Goal: Transaction & Acquisition: Purchase product/service

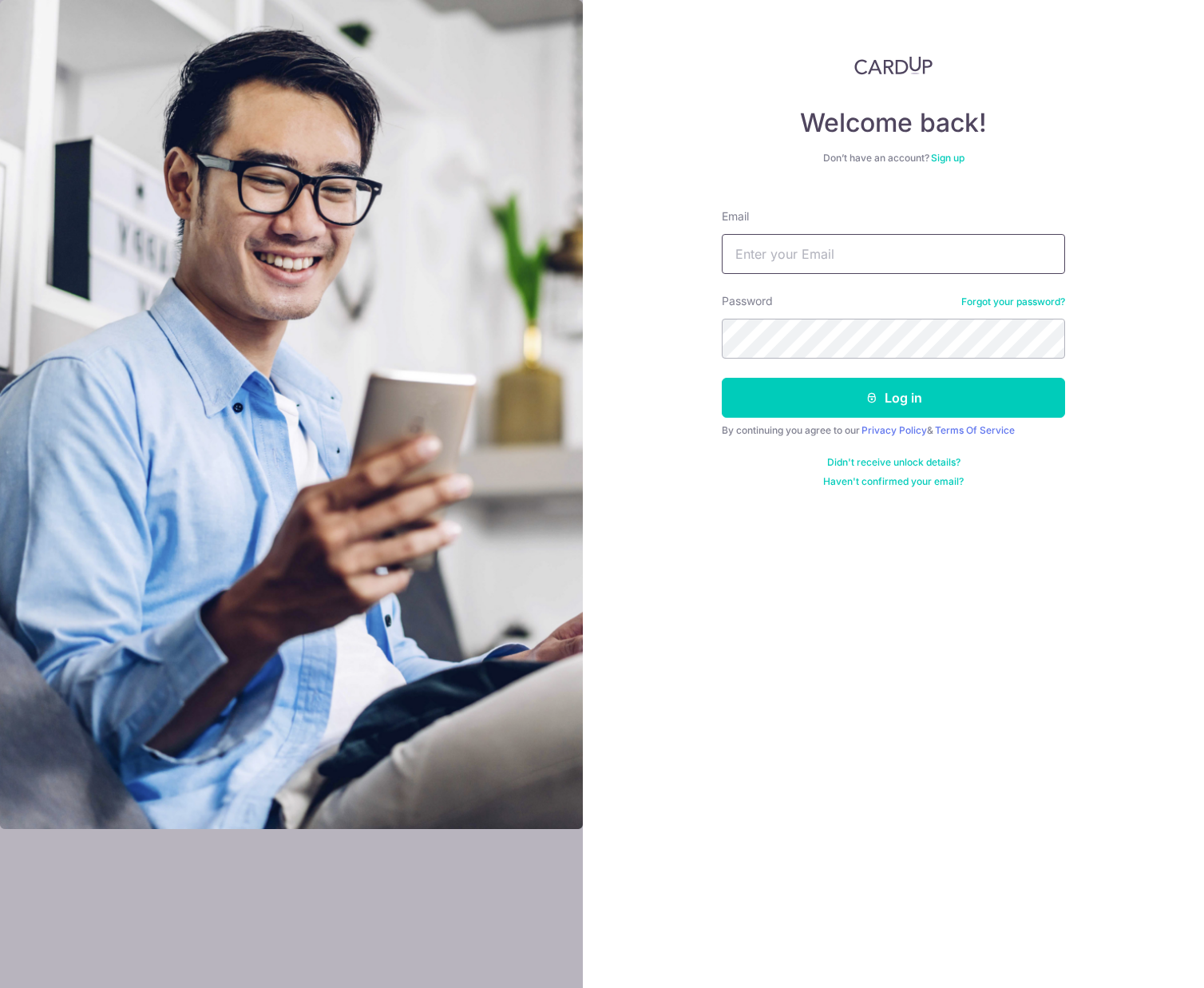
click at [795, 263] on input "Email" at bounding box center [894, 253] width 343 height 40
type input "[EMAIL_ADDRESS][DOMAIN_NAME]"
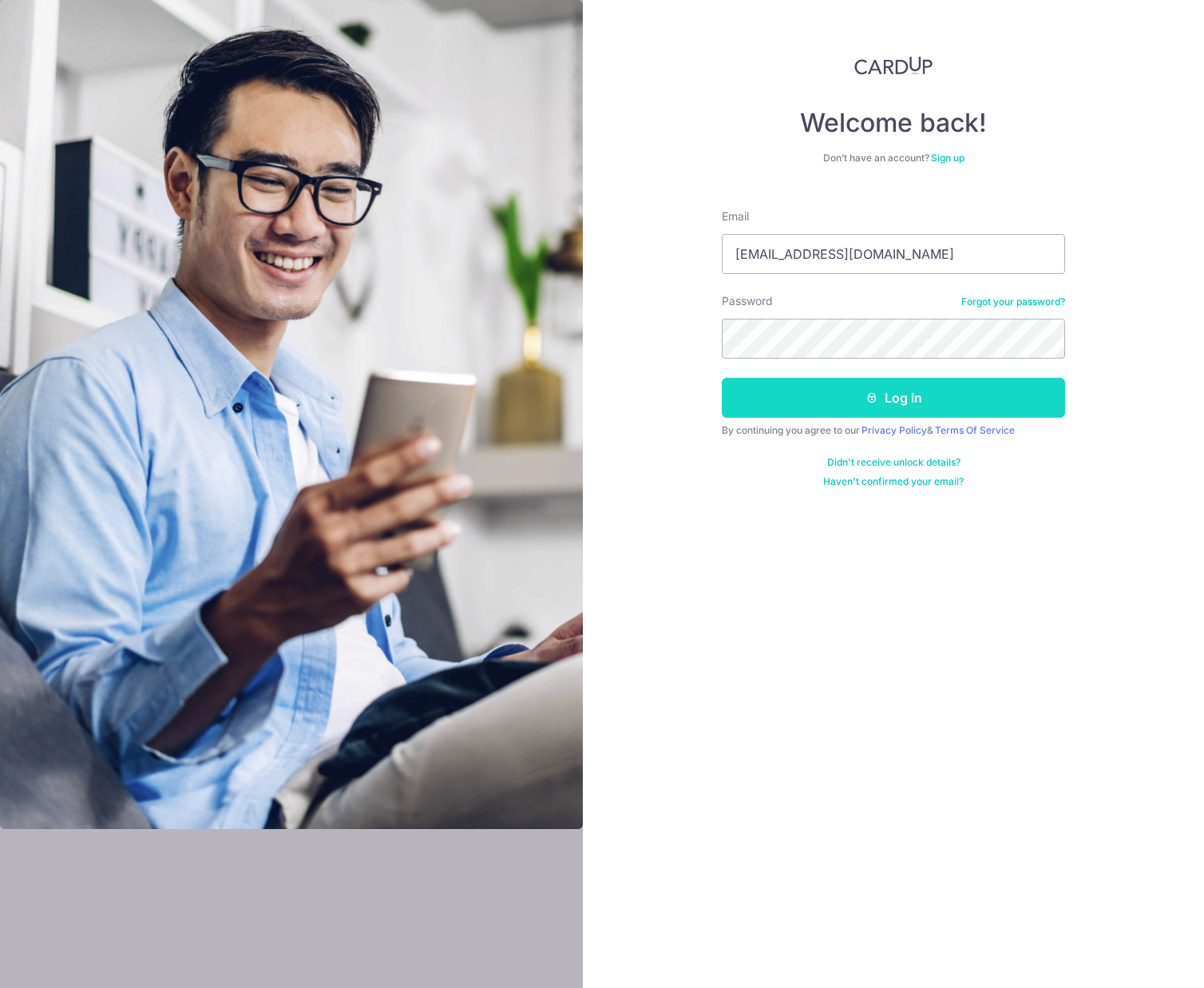
click at [838, 397] on button "Log in" at bounding box center [894, 397] width 343 height 40
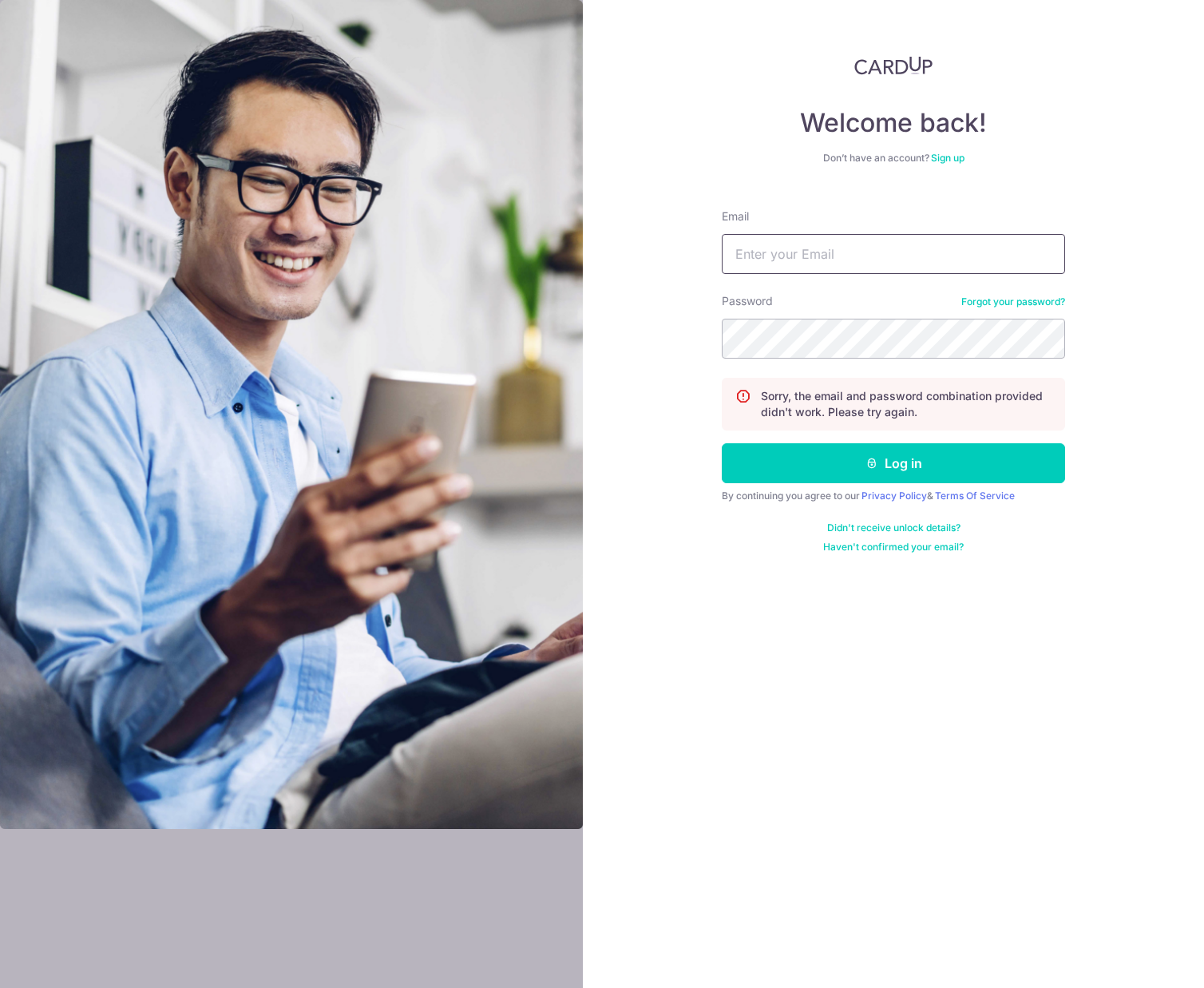
click at [909, 253] on input "Email" at bounding box center [894, 253] width 343 height 40
type input "priswong4885@gmail.com"
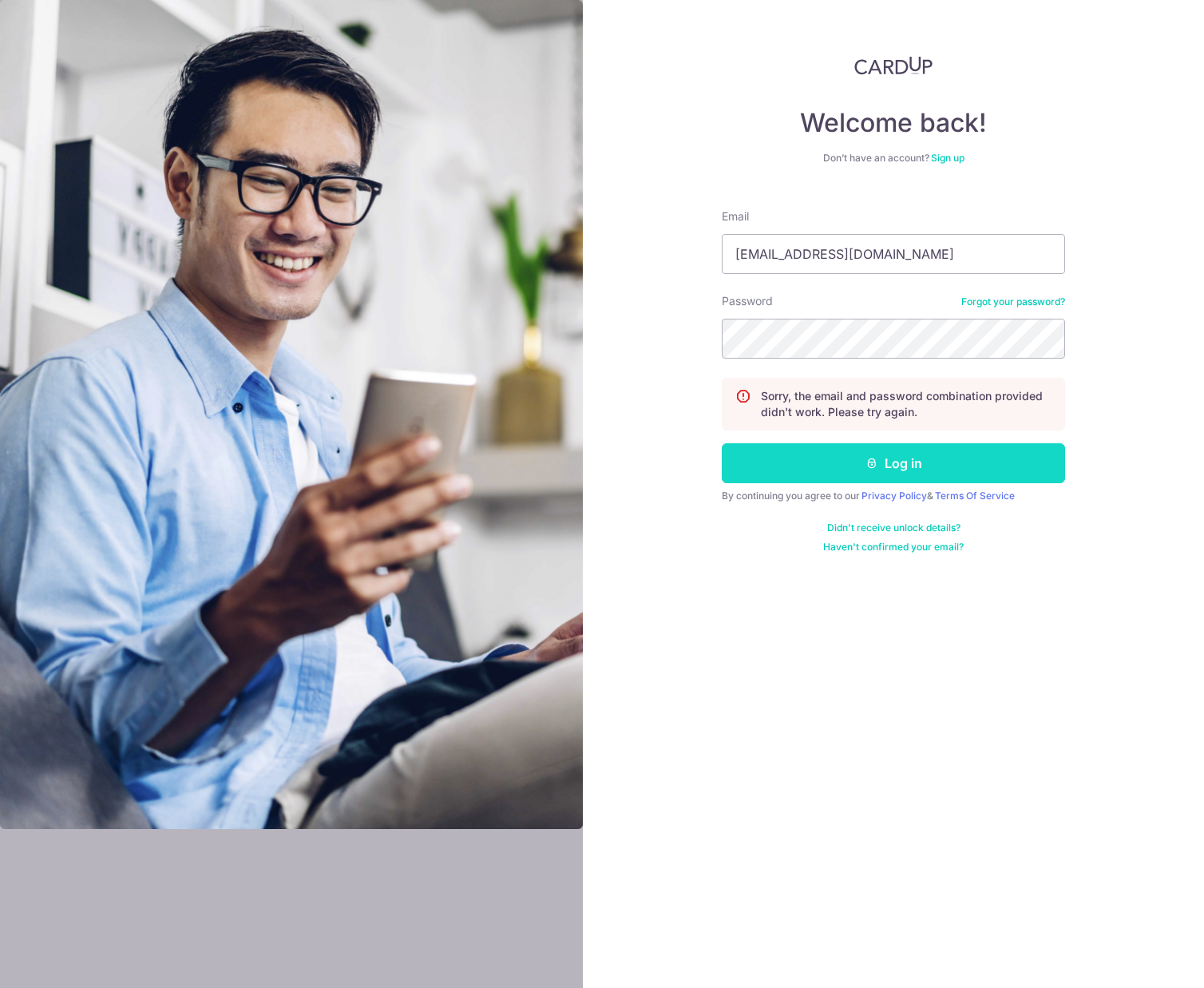
click at [971, 470] on button "Log in" at bounding box center [894, 463] width 343 height 40
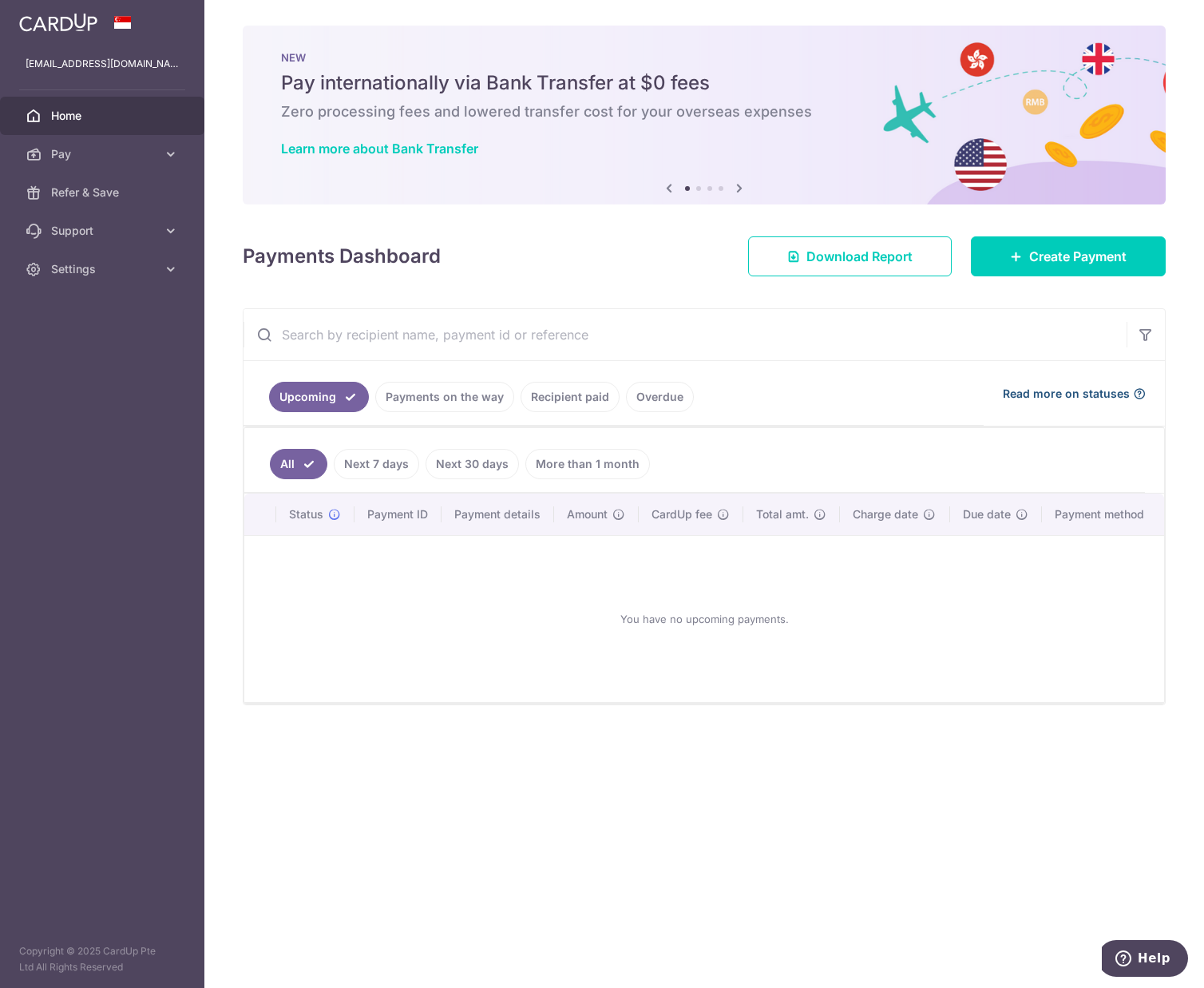
click at [1045, 397] on span "Read more on statuses" at bounding box center [1066, 393] width 127 height 16
click at [842, 264] on span "Download Report" at bounding box center [860, 256] width 106 height 19
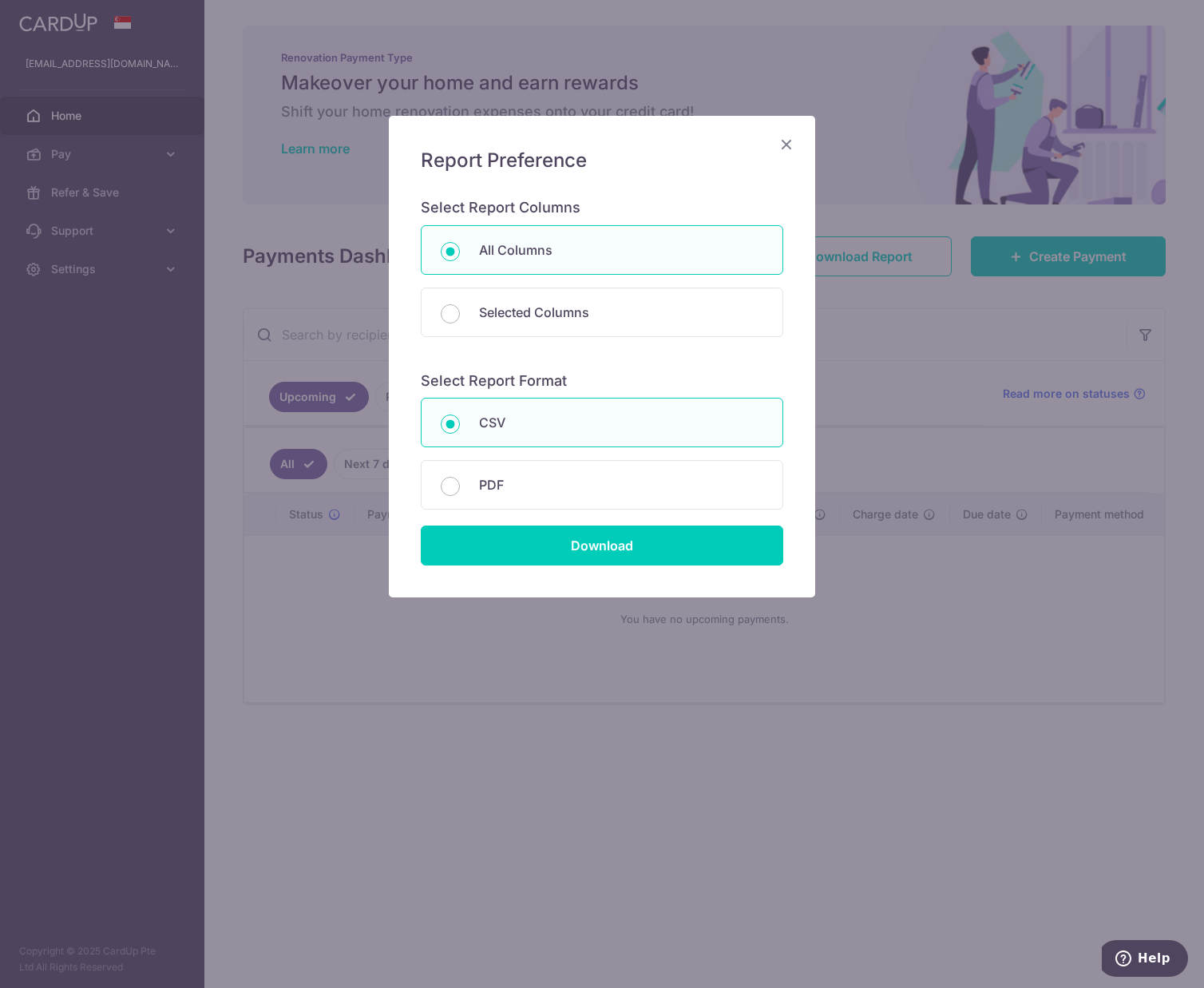
click at [783, 143] on icon "Close" at bounding box center [787, 144] width 19 height 20
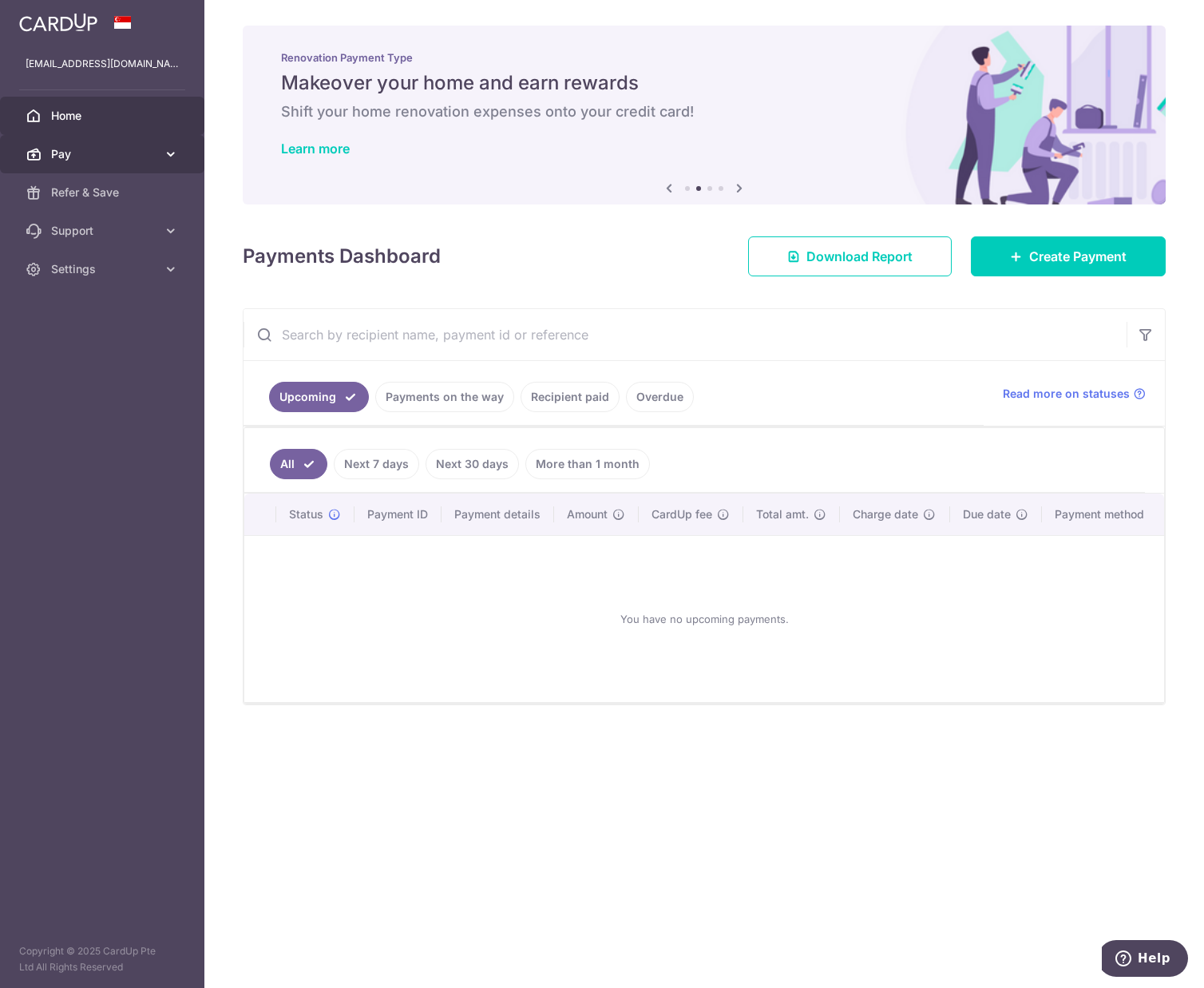
click at [69, 158] on span "Pay" at bounding box center [103, 153] width 105 height 16
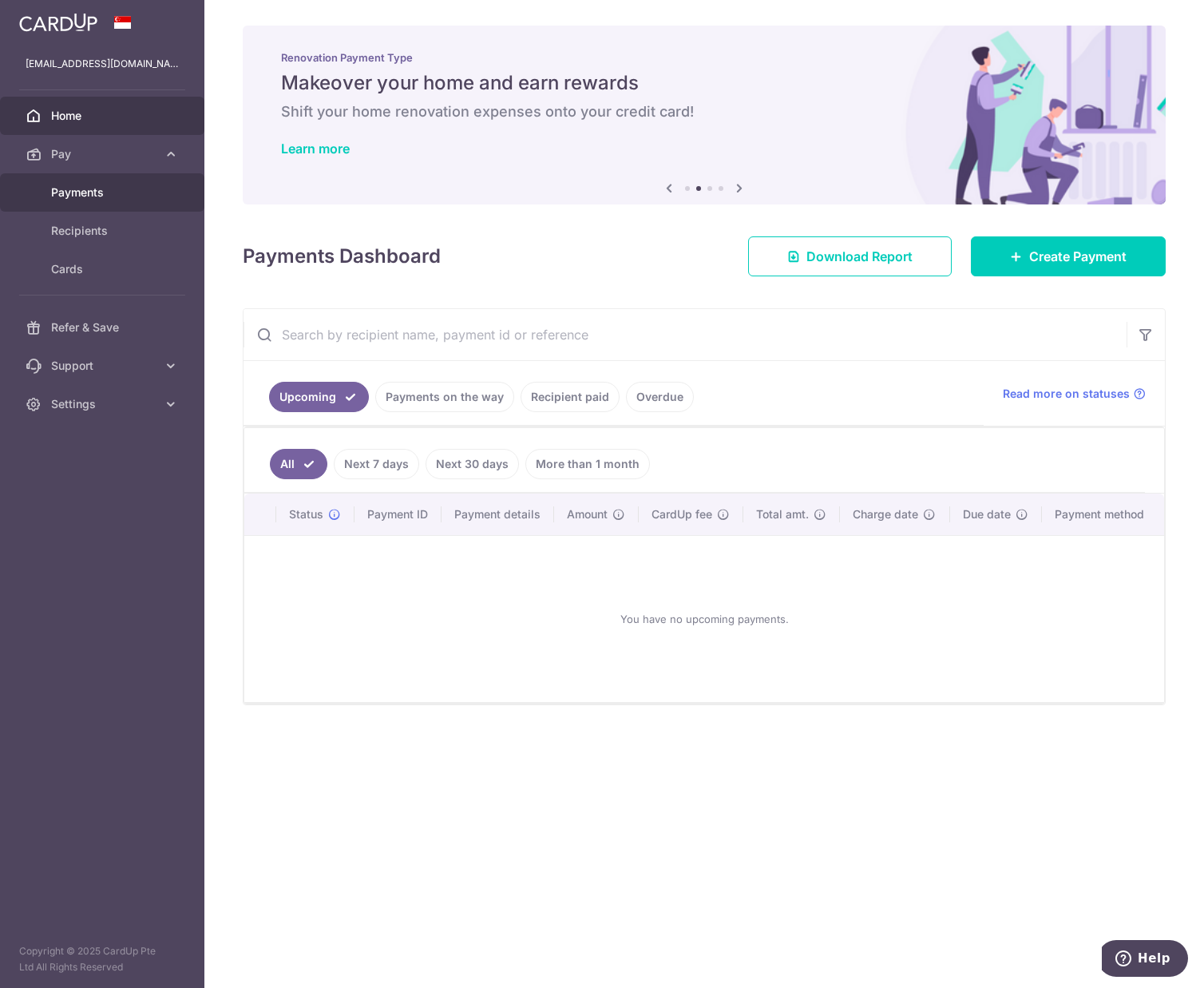
click at [102, 189] on span "Payments" at bounding box center [103, 192] width 105 height 16
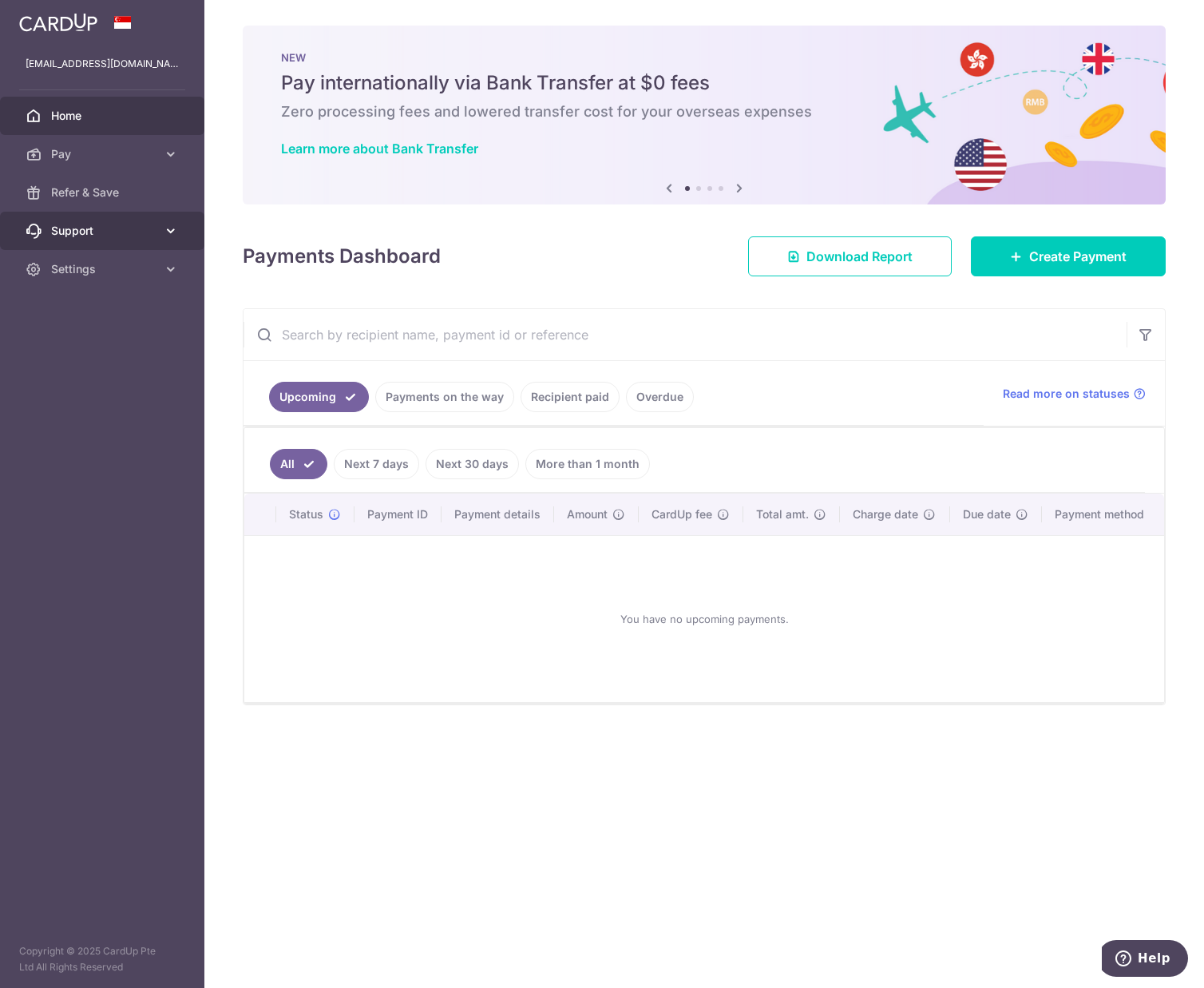
click at [173, 235] on icon at bounding box center [170, 230] width 16 height 16
click at [178, 156] on icon at bounding box center [170, 153] width 16 height 16
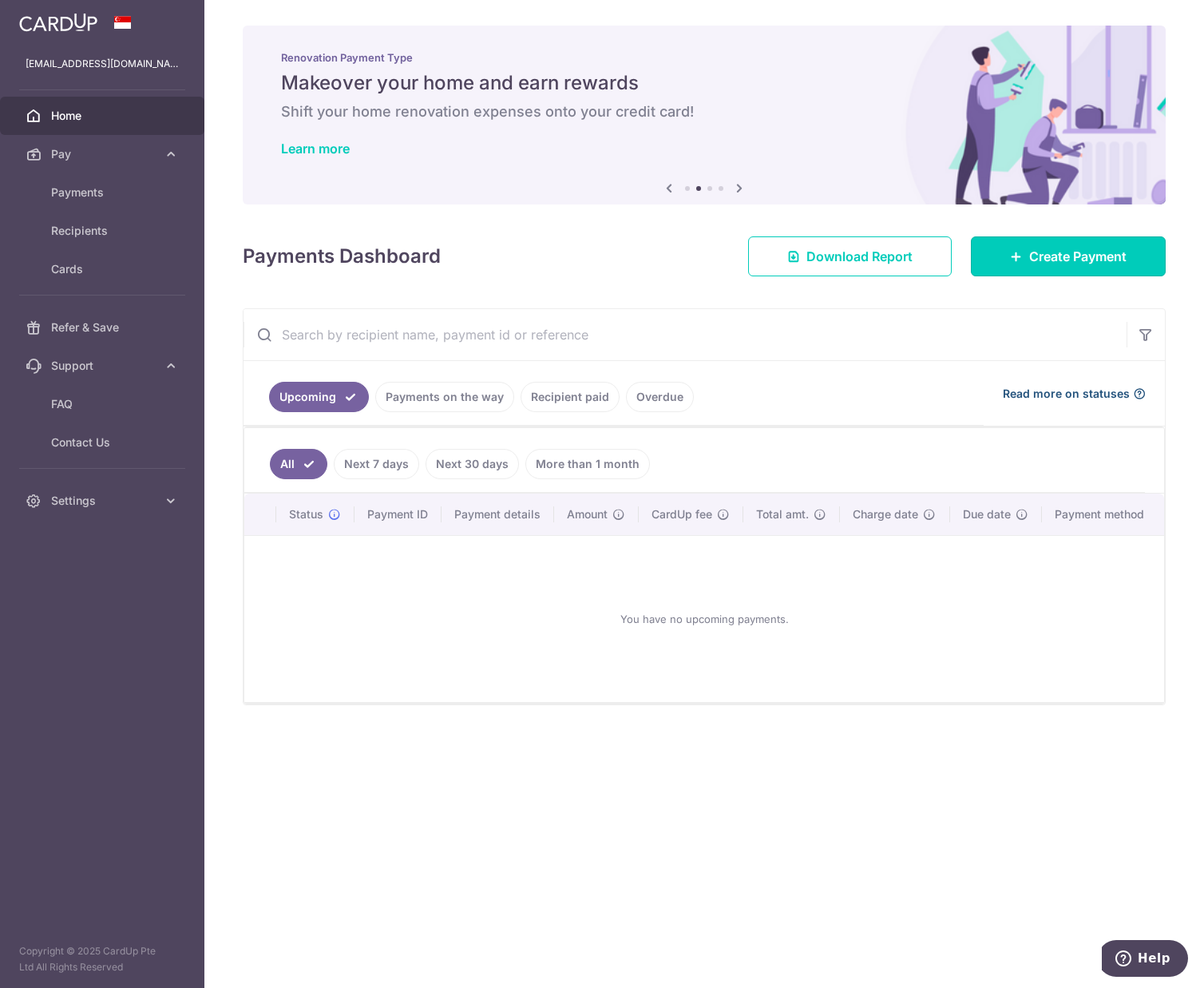
drag, startPoint x: 1046, startPoint y: 254, endPoint x: 1035, endPoint y: 397, distance: 143.4
click at [1046, 254] on span "Create Payment" at bounding box center [1078, 256] width 98 height 19
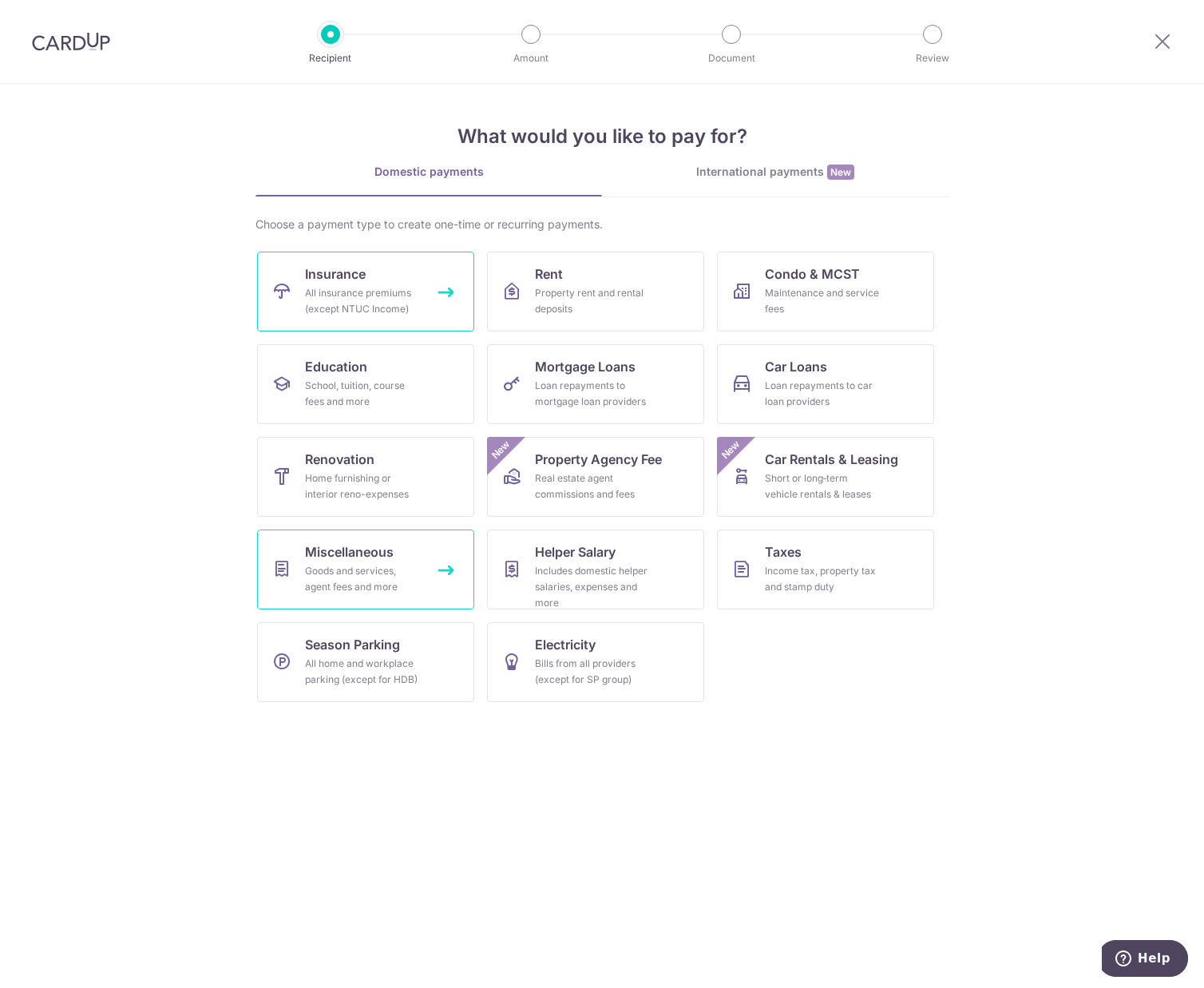
drag, startPoint x: 349, startPoint y: 279, endPoint x: 468, endPoint y: 535, distance: 282.3
click at [349, 279] on span "Insurance" at bounding box center [335, 273] width 61 height 19
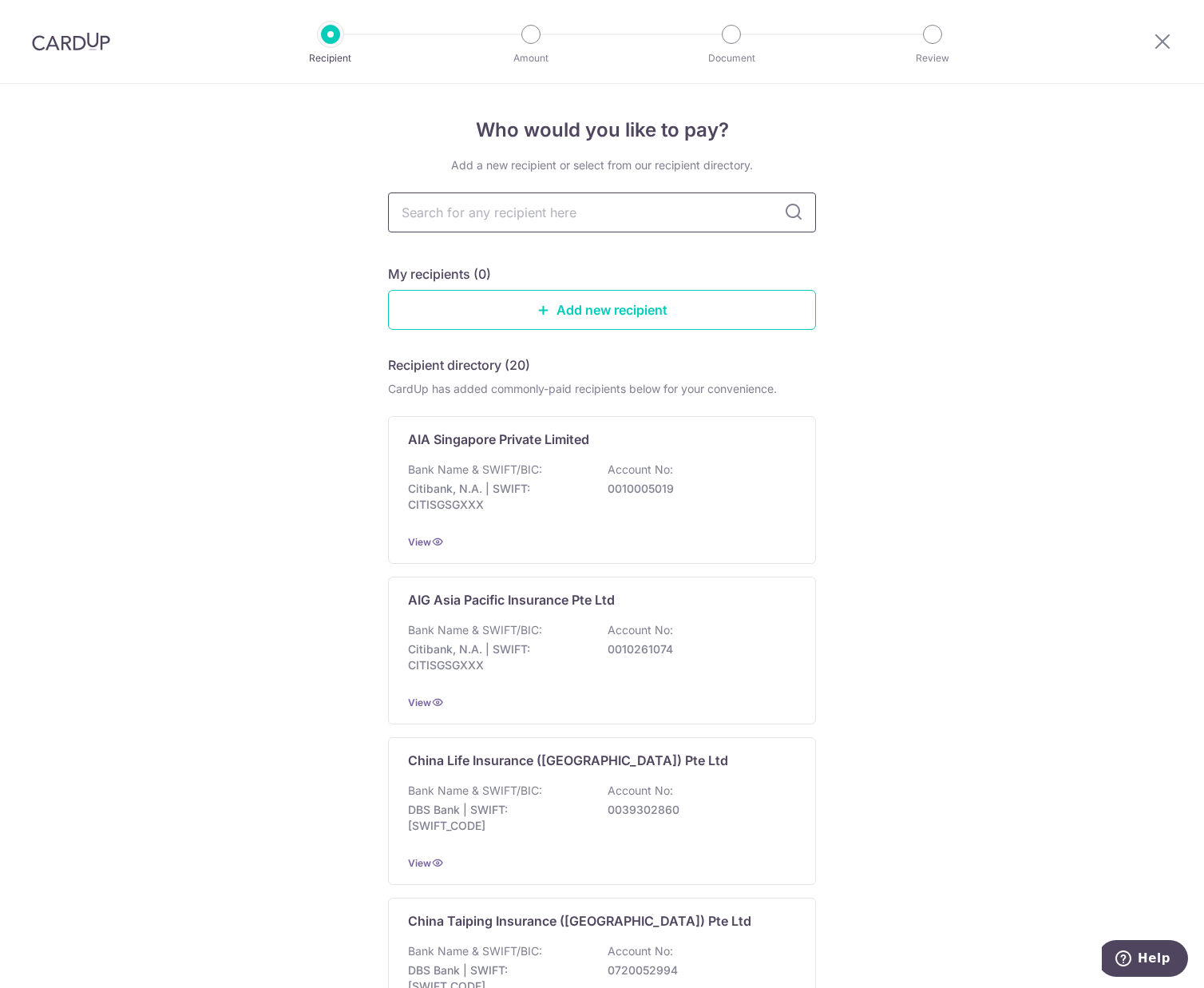
click at [499, 213] on input "text" at bounding box center [602, 211] width 428 height 40
type input "aia"
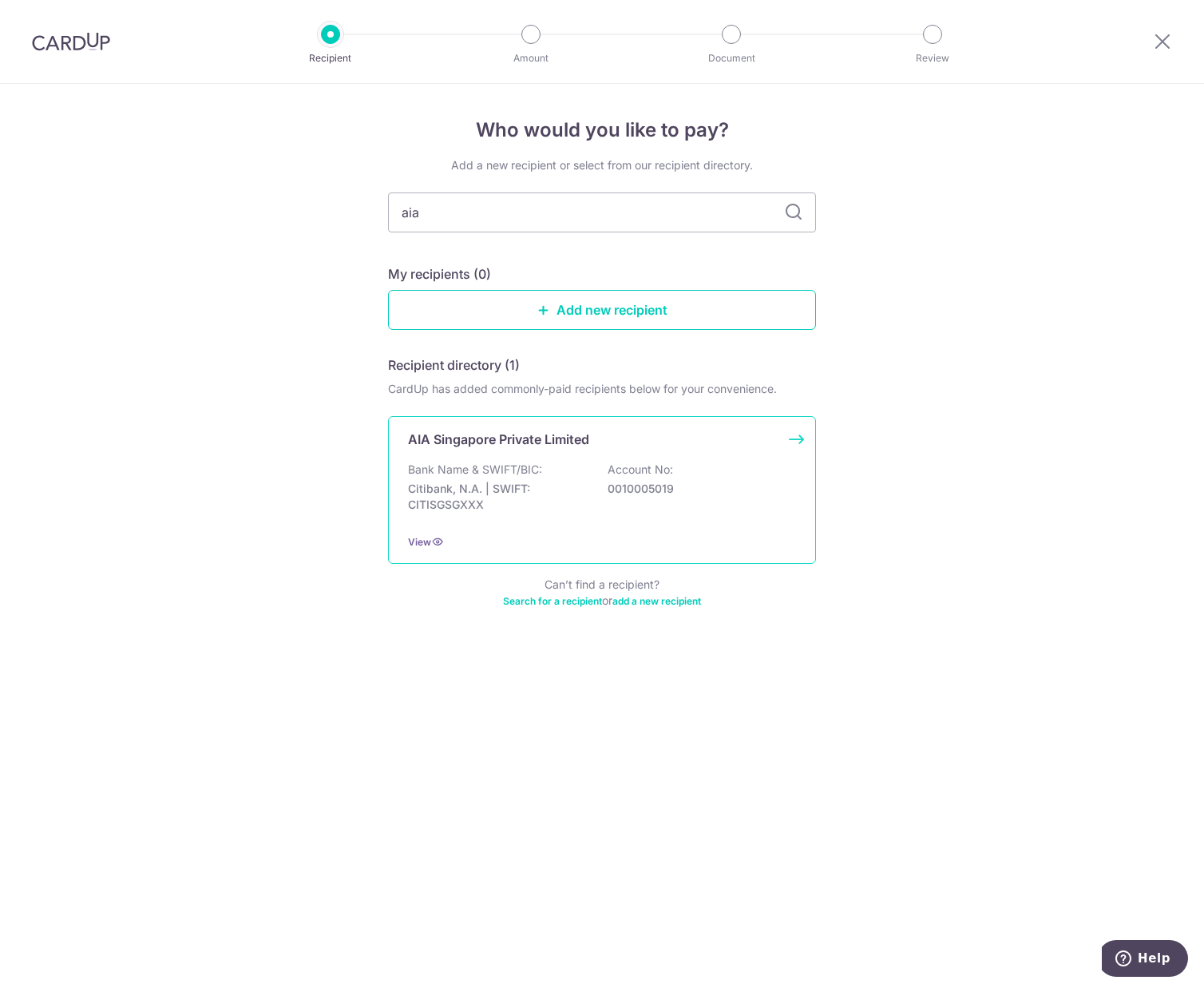
click at [524, 475] on p "Bank Name & SWIFT/BIC:" at bounding box center [475, 469] width 134 height 16
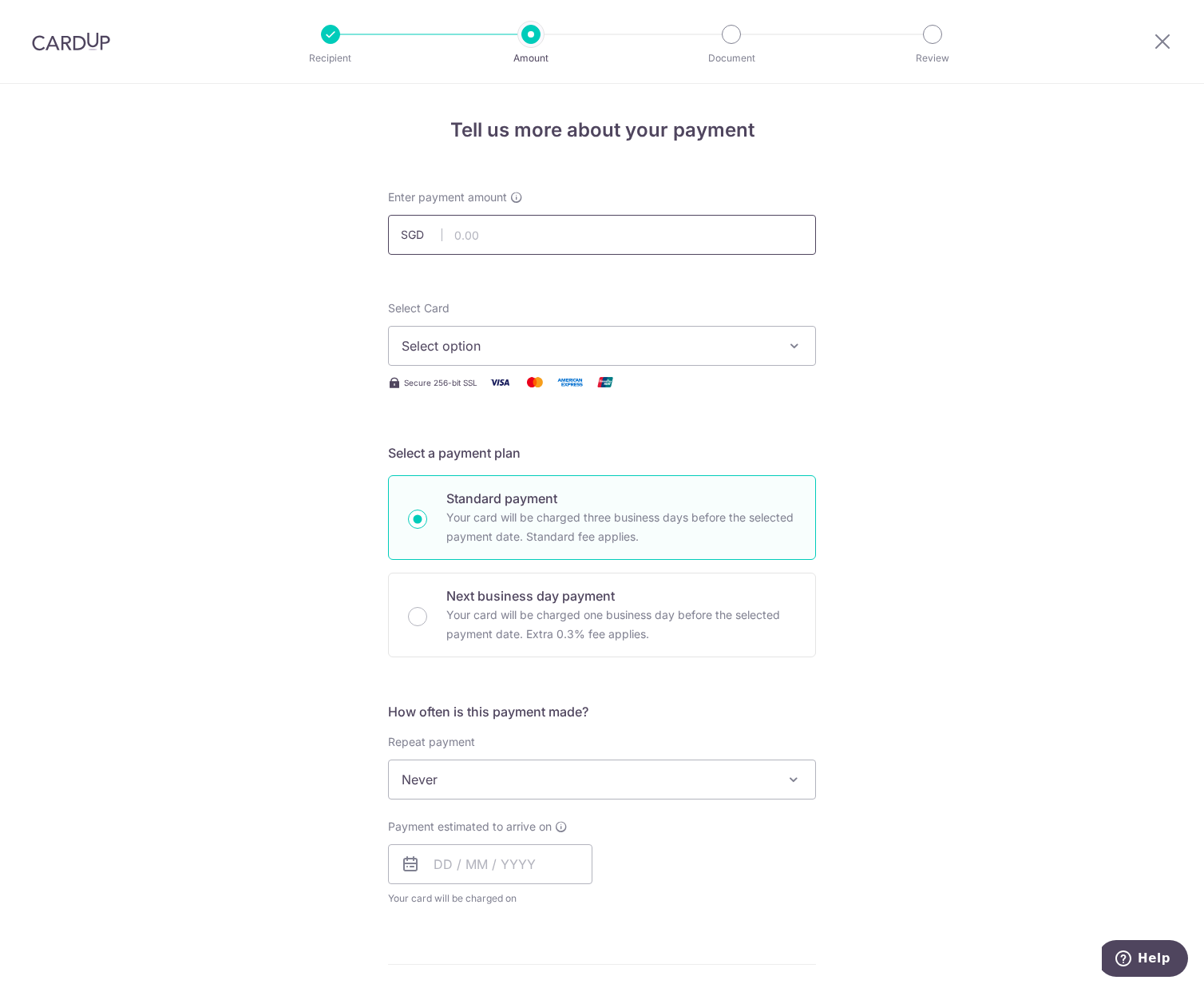
click at [486, 240] on input "text" at bounding box center [602, 235] width 428 height 40
type input "1,516.84"
drag, startPoint x: 540, startPoint y: 234, endPoint x: 432, endPoint y: 231, distance: 108.0
click at [432, 231] on div "SGD 1,516.84 1516.84" at bounding box center [602, 235] width 428 height 40
type input "1,660.50"
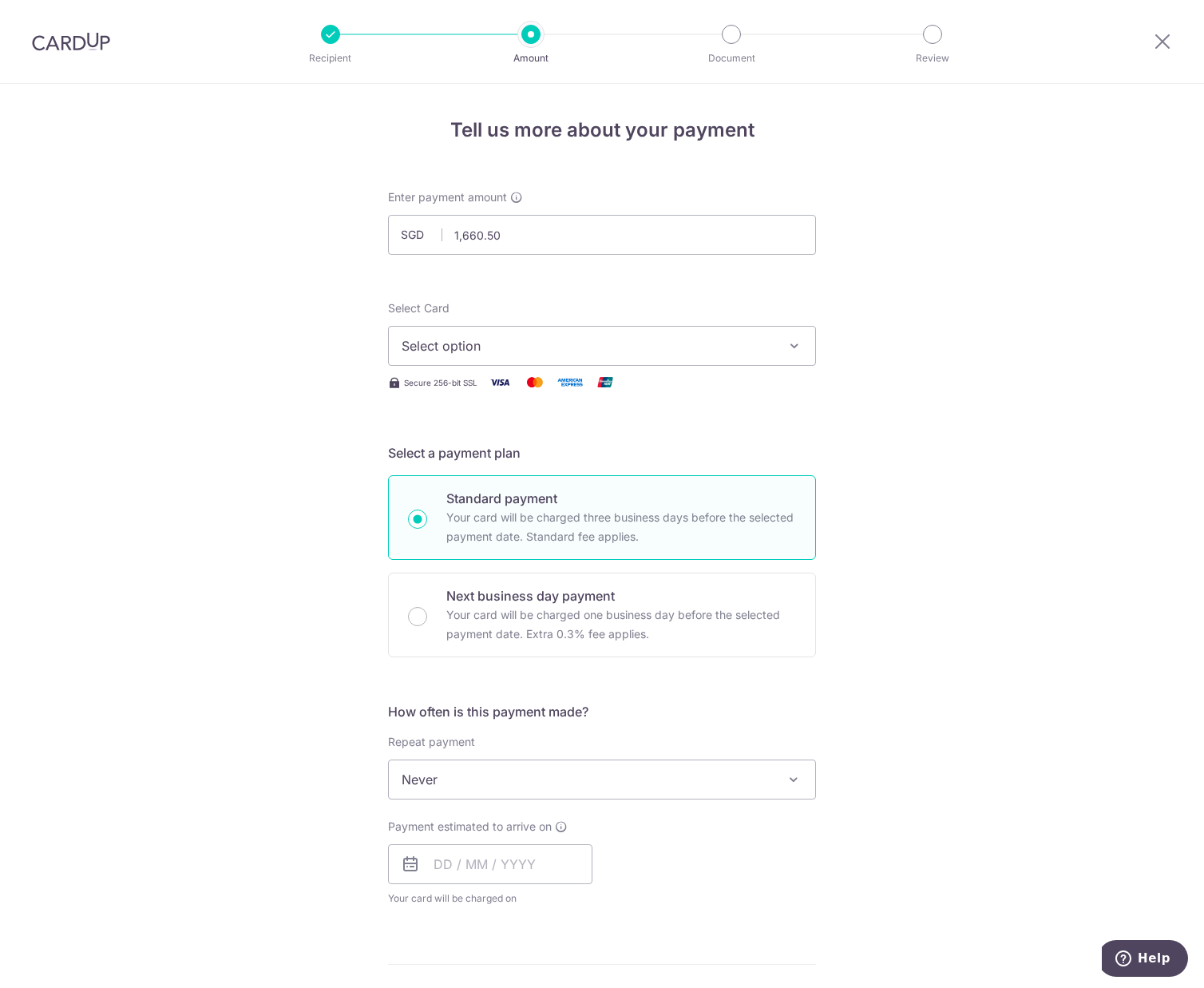
click at [582, 355] on span "Select option" at bounding box center [587, 345] width 372 height 19
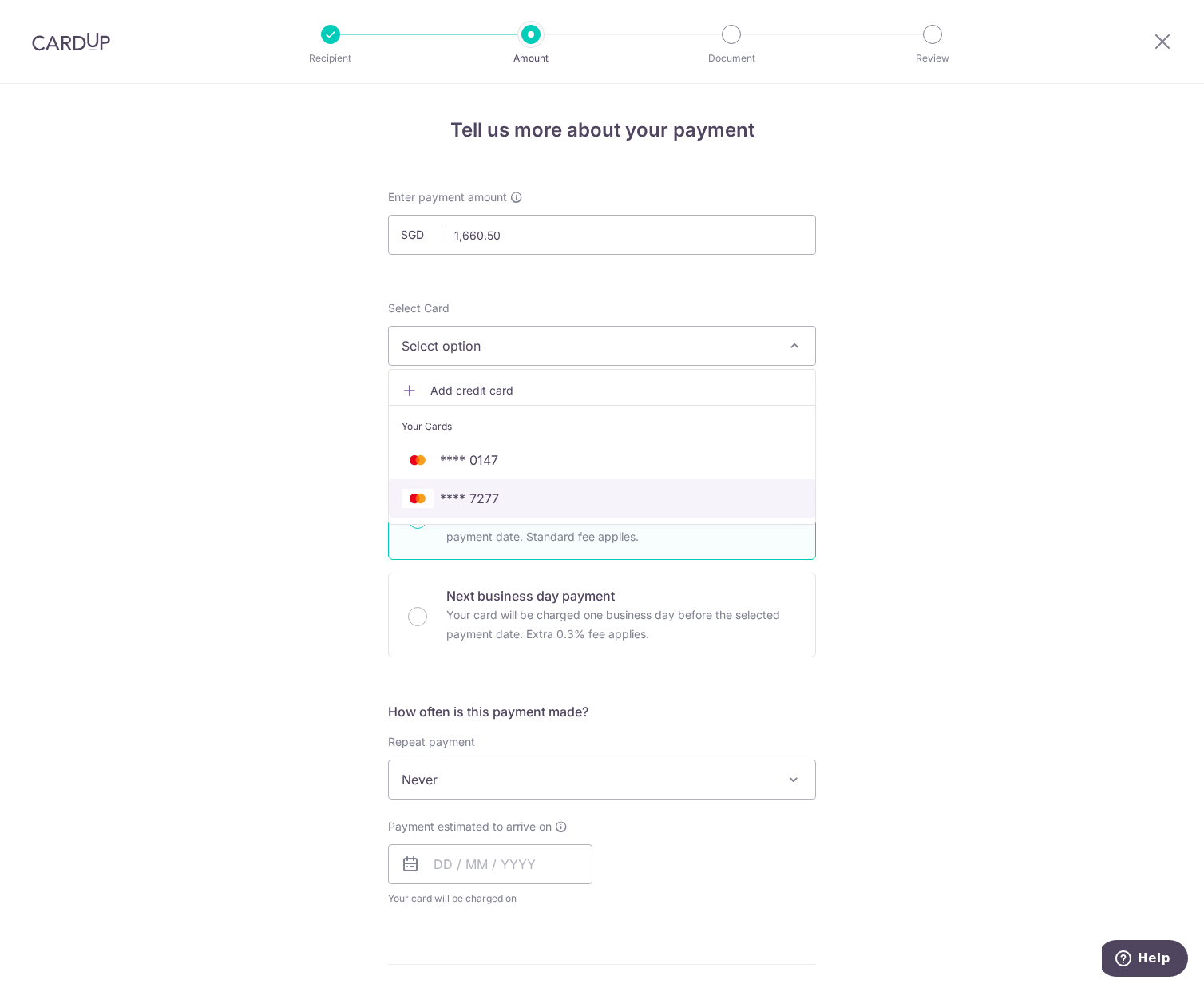
click at [552, 500] on span "**** 7277" at bounding box center [602, 498] width 401 height 19
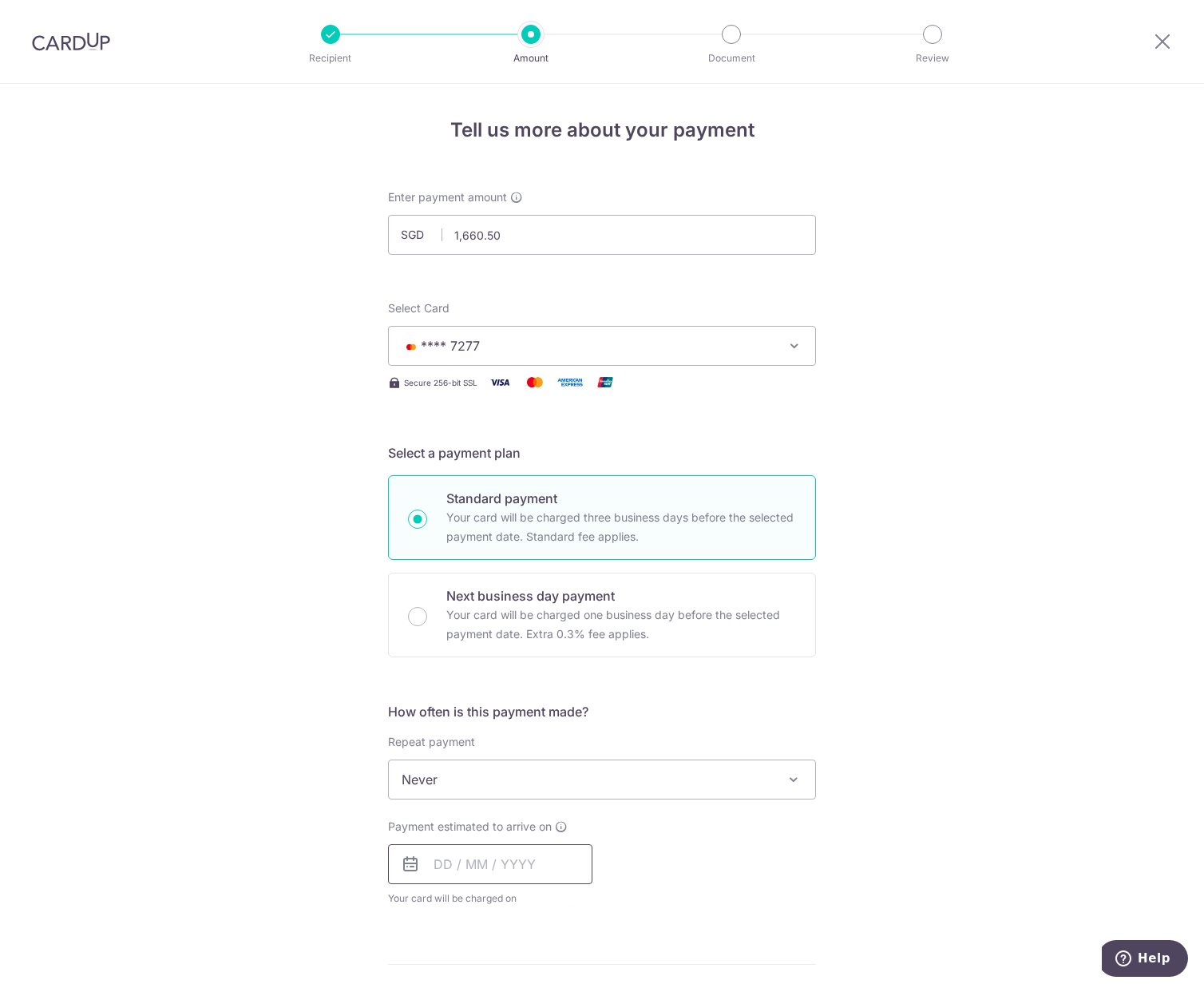
click at [510, 860] on input "text" at bounding box center [489, 863] width 204 height 40
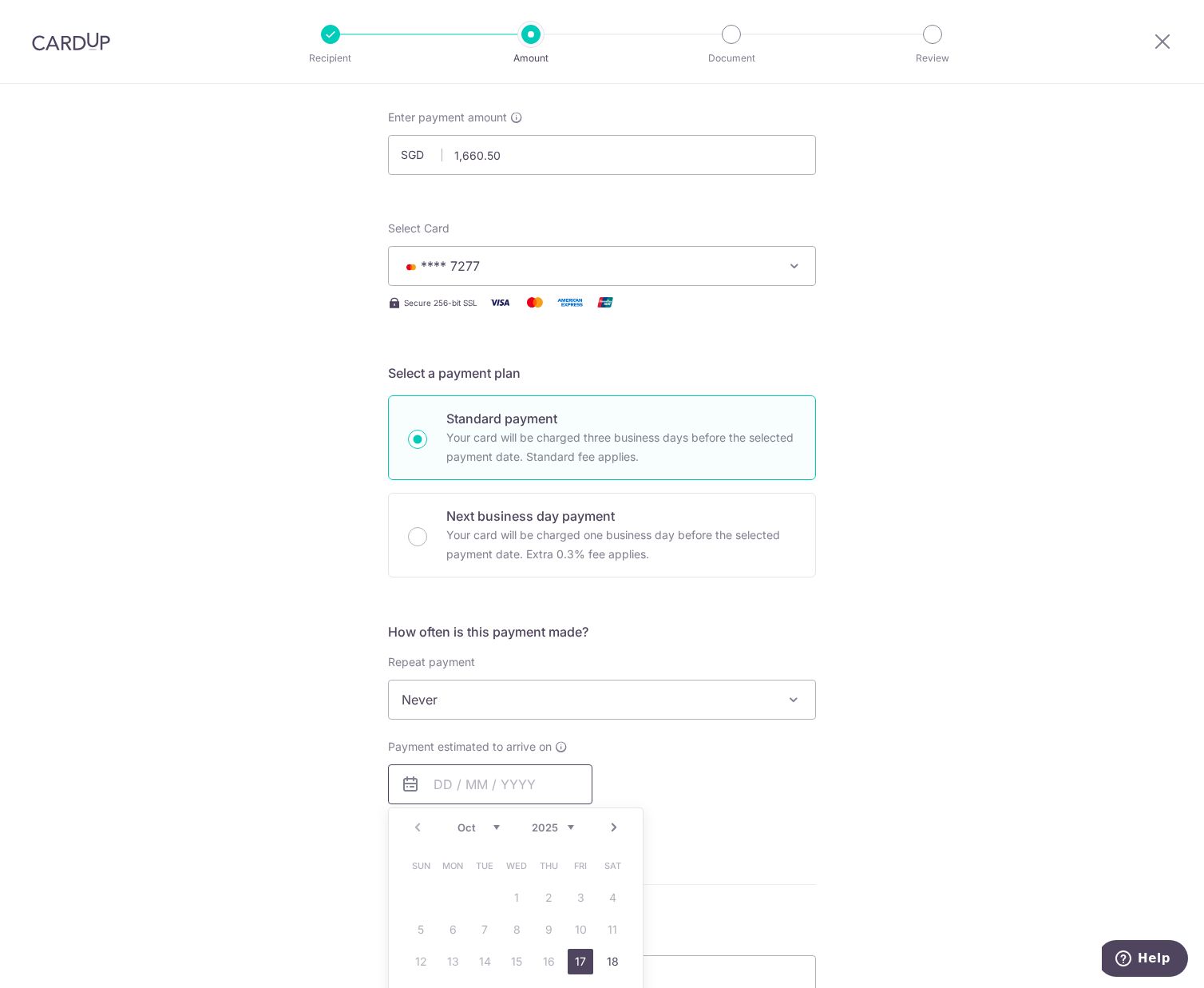
scroll to position [239, 0]
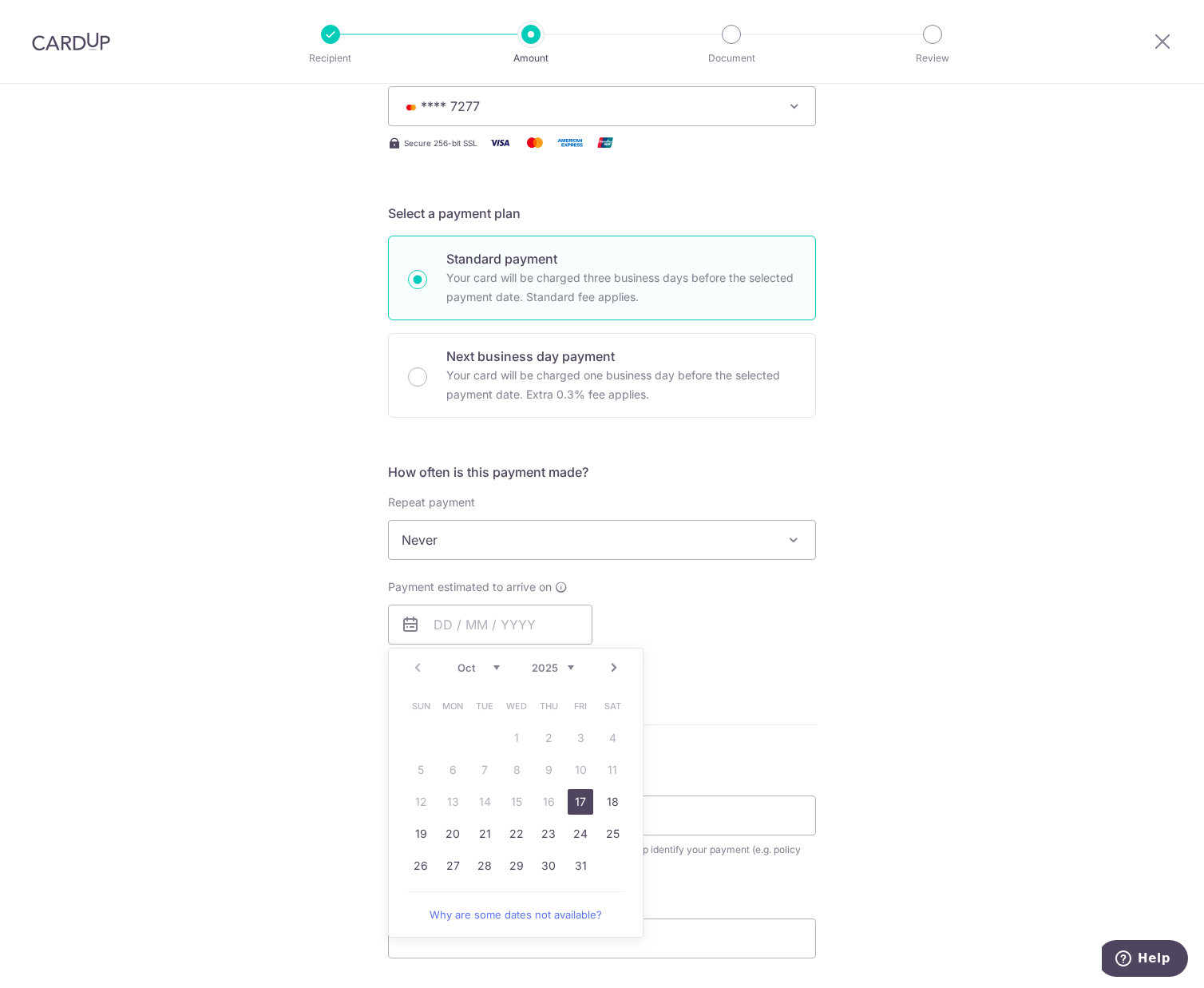
click at [580, 807] on link "17" at bounding box center [581, 802] width 26 height 26
type input "17/10/2025"
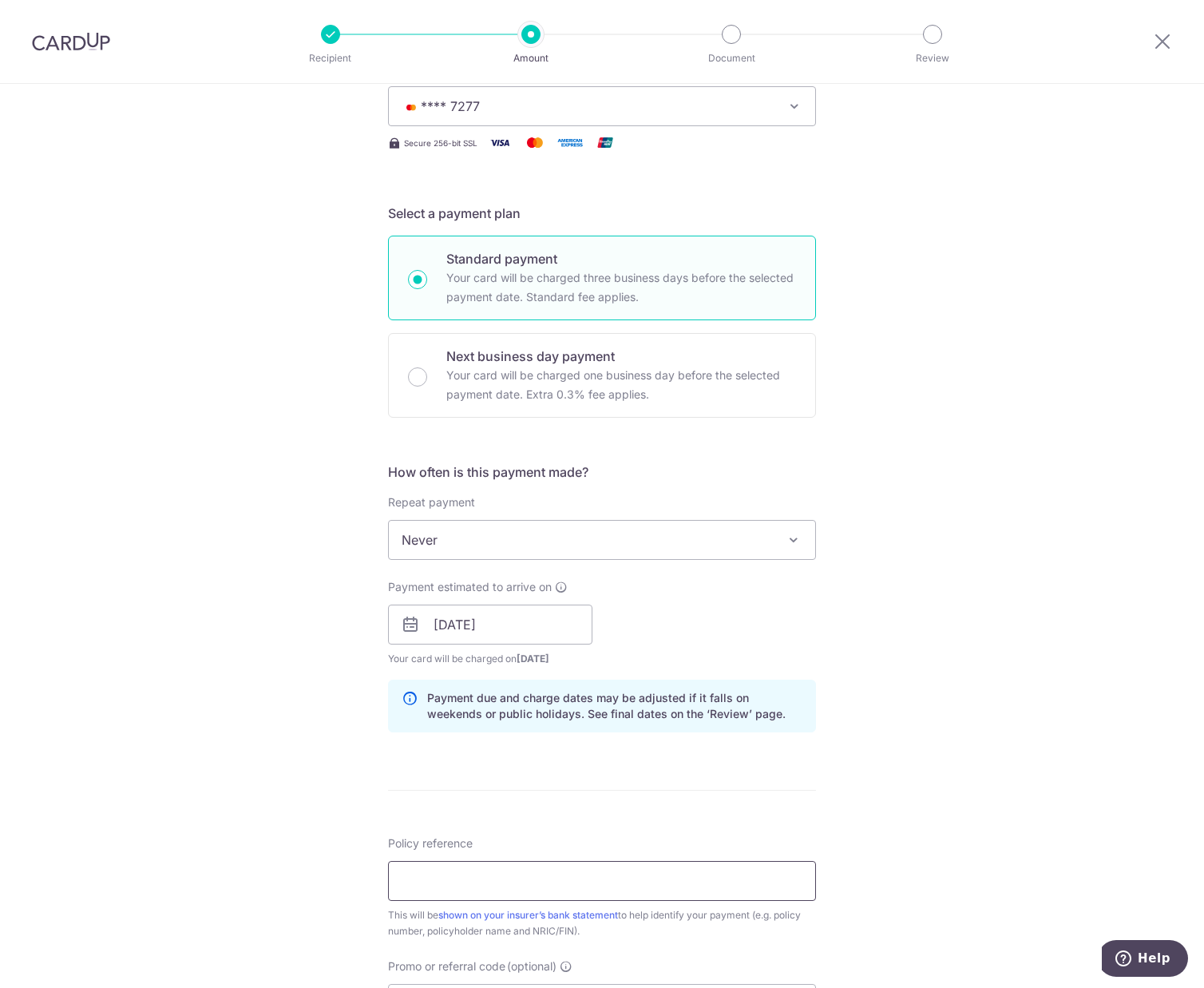
click at [442, 885] on input "Policy reference" at bounding box center [602, 880] width 428 height 40
paste input "L534435044"
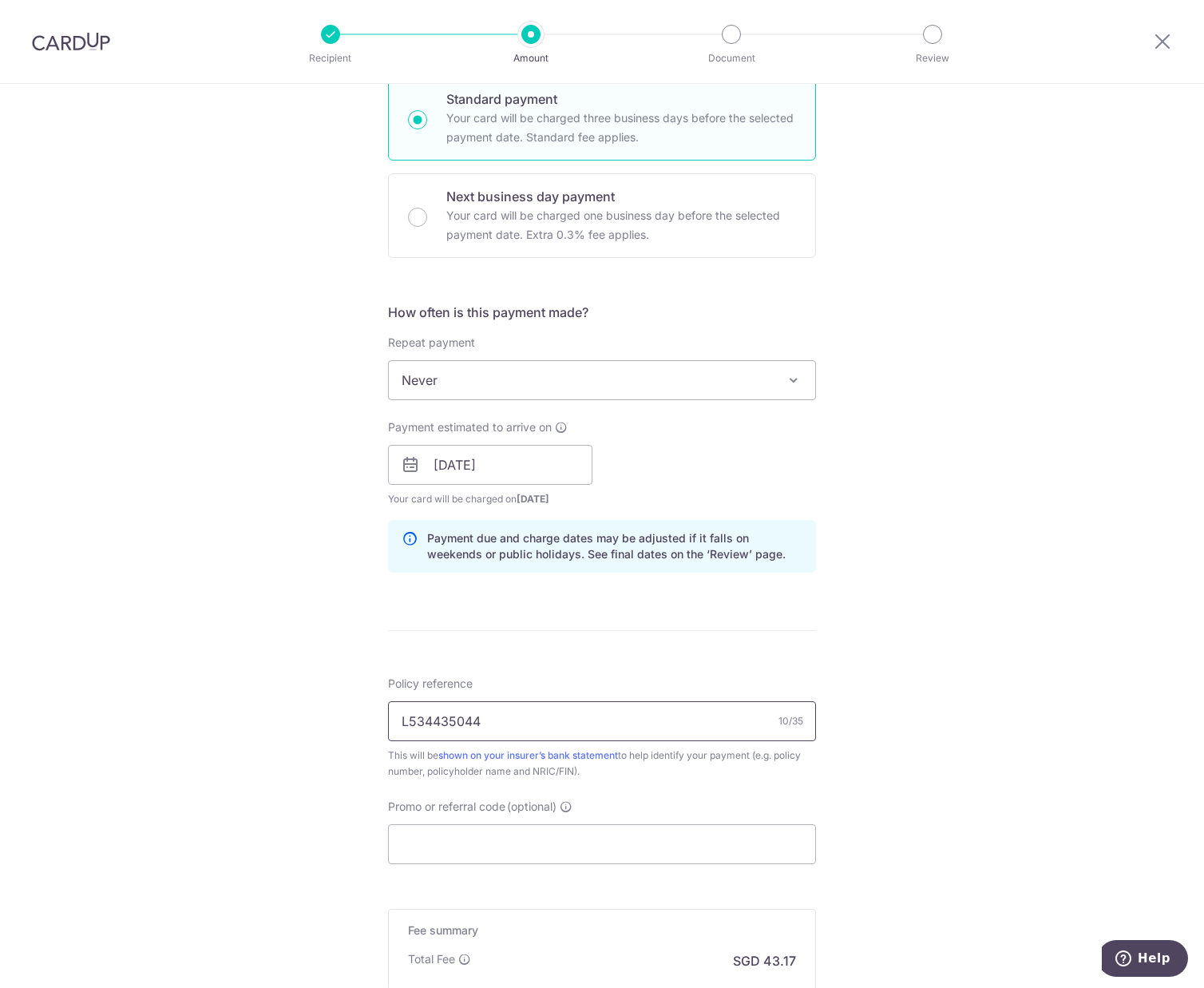
scroll to position [559, 0]
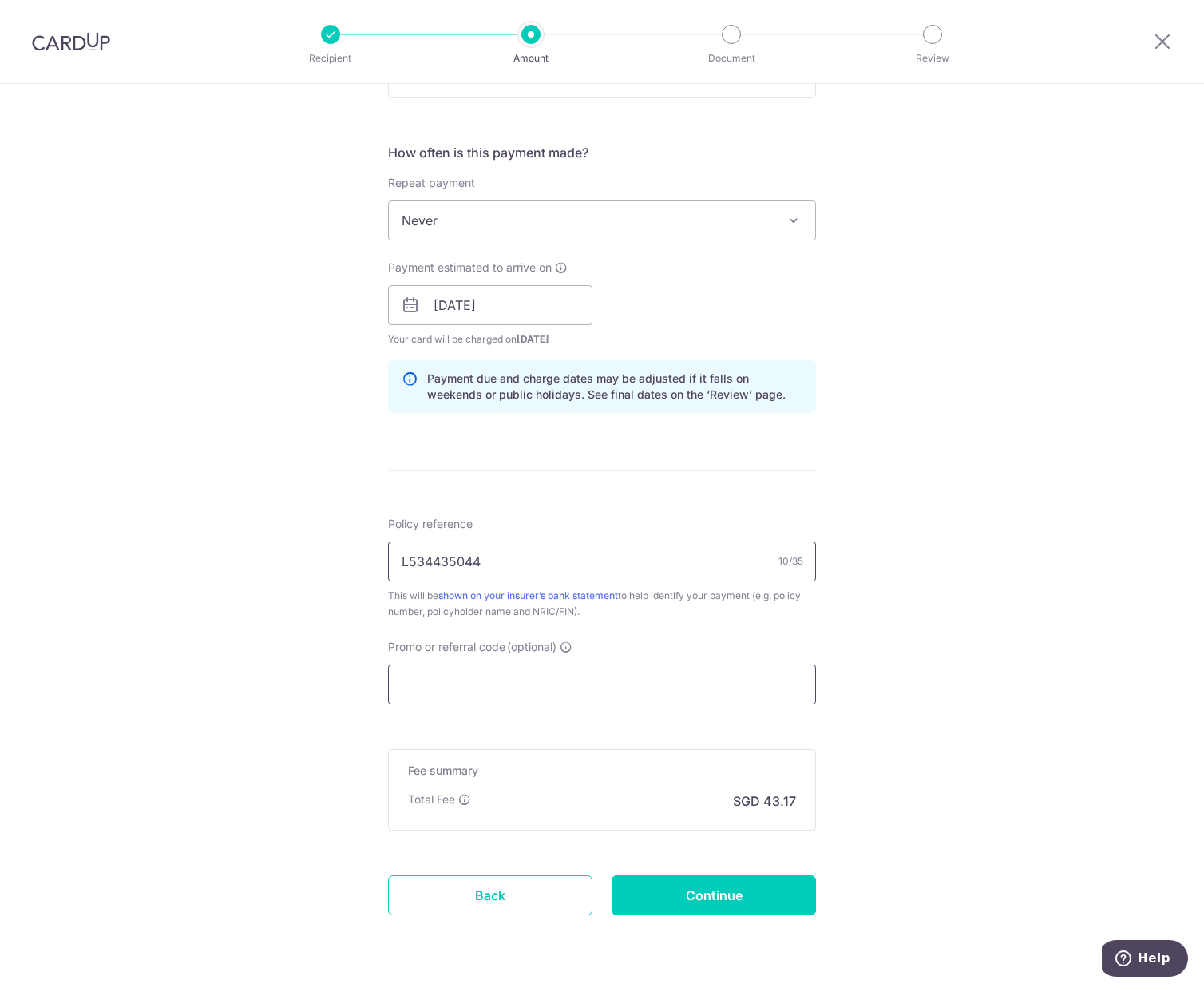
type input "L534435044"
click at [777, 691] on input "Promo or referral code (optional)" at bounding box center [602, 684] width 428 height 40
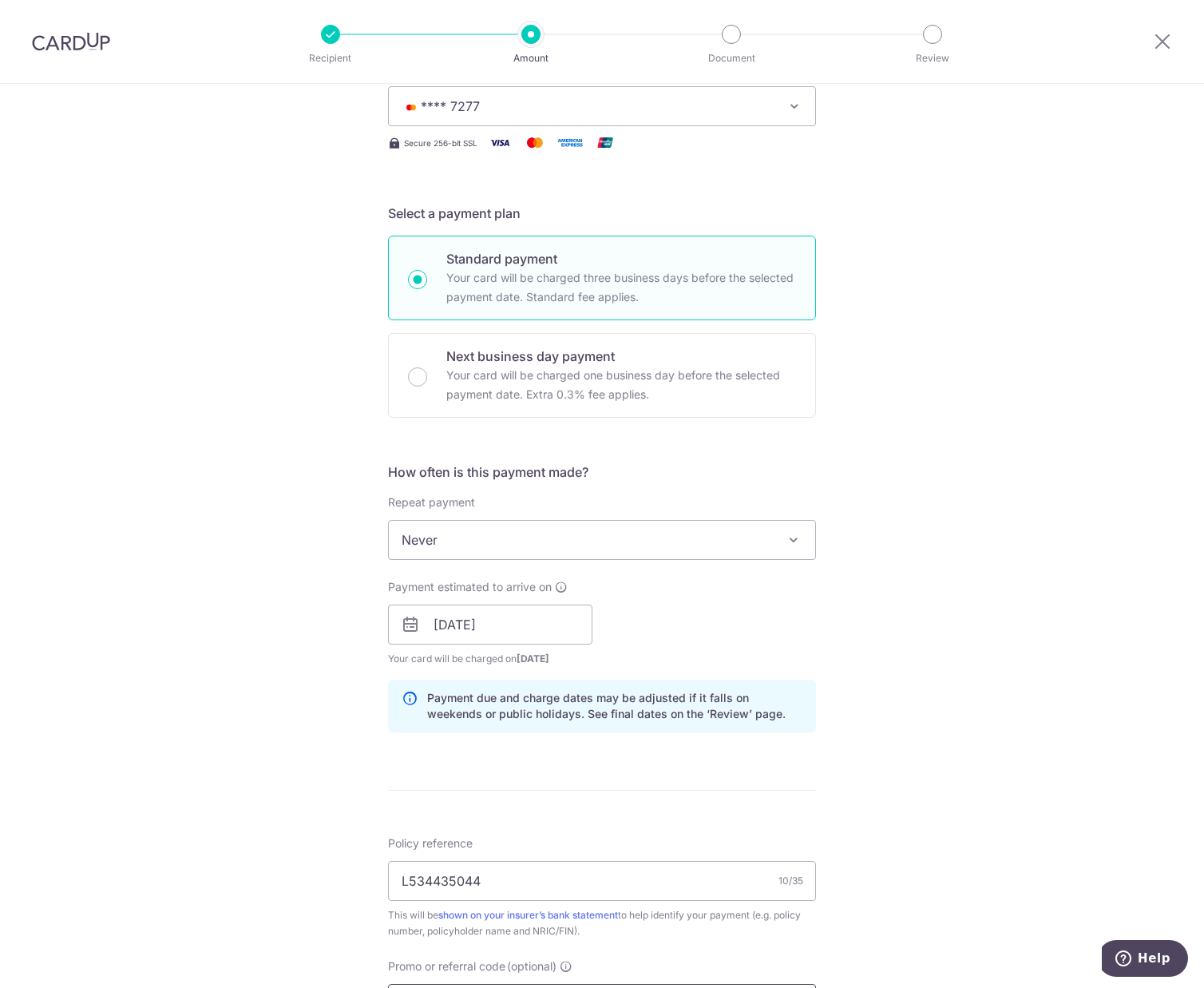
scroll to position [479, 0]
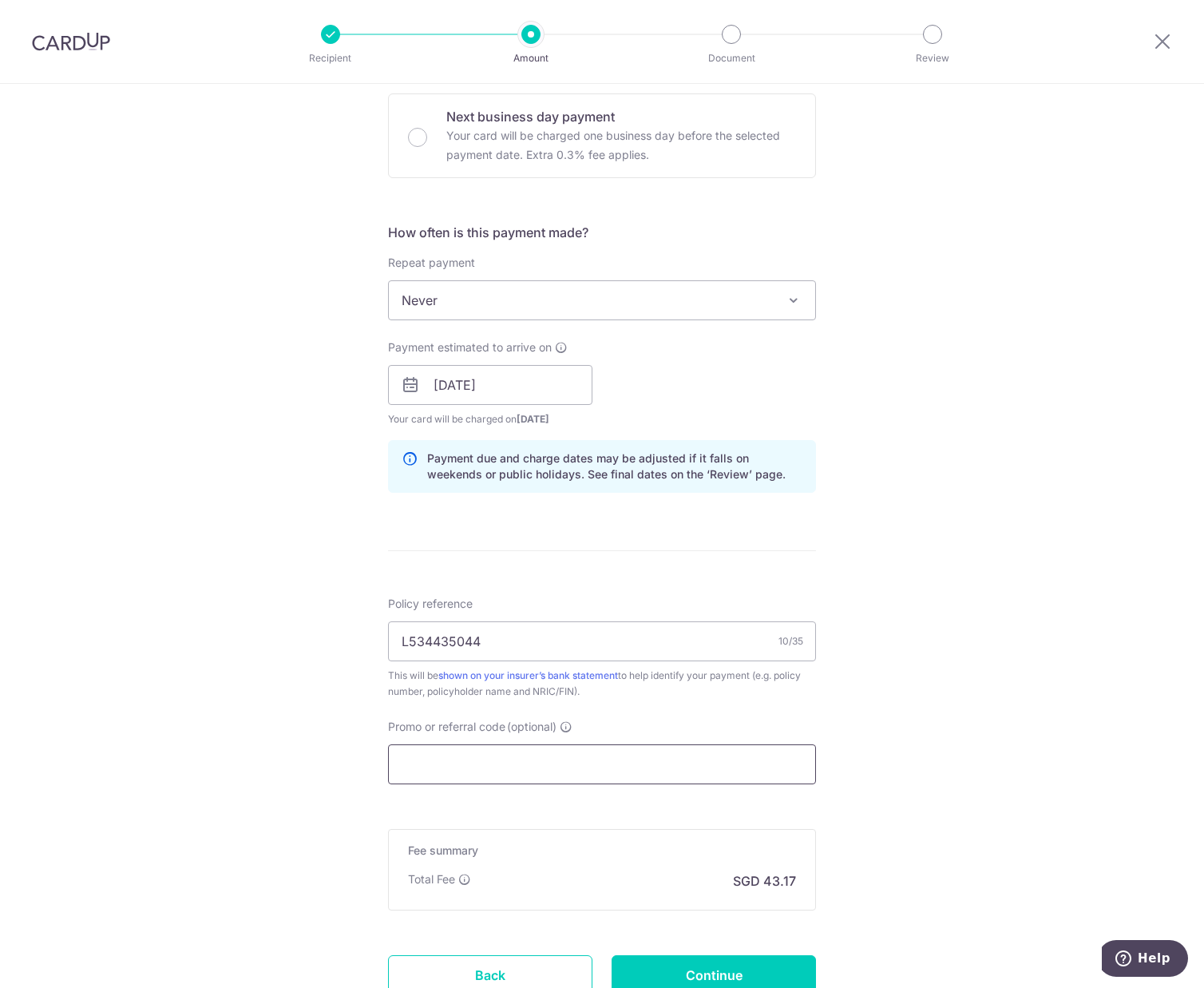
click at [507, 759] on input "Promo or referral code (optional)" at bounding box center [602, 764] width 428 height 40
paste input "OFF225"
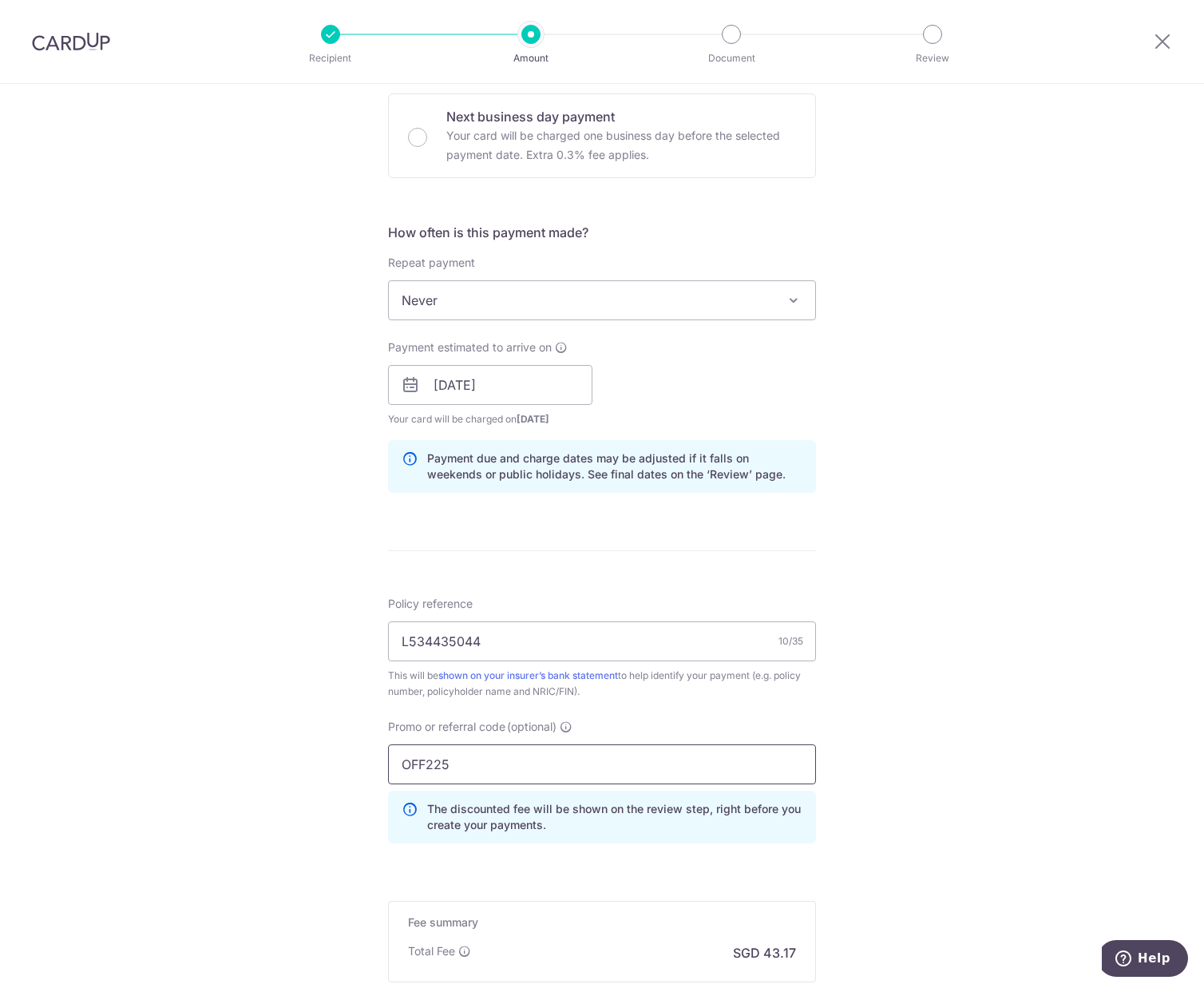
scroll to position [639, 0]
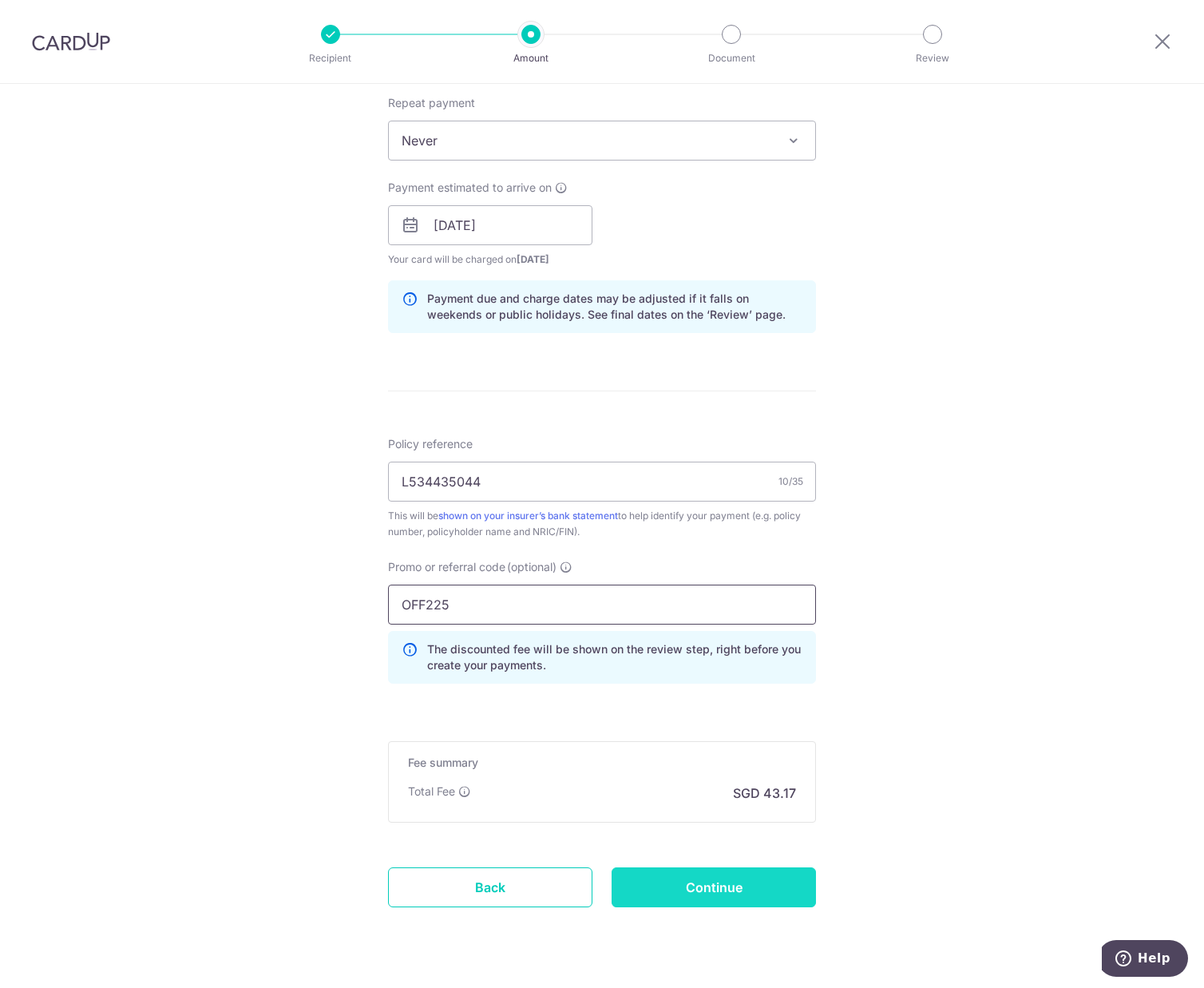
type input "OFF225"
click at [676, 874] on input "Continue" at bounding box center [714, 886] width 204 height 40
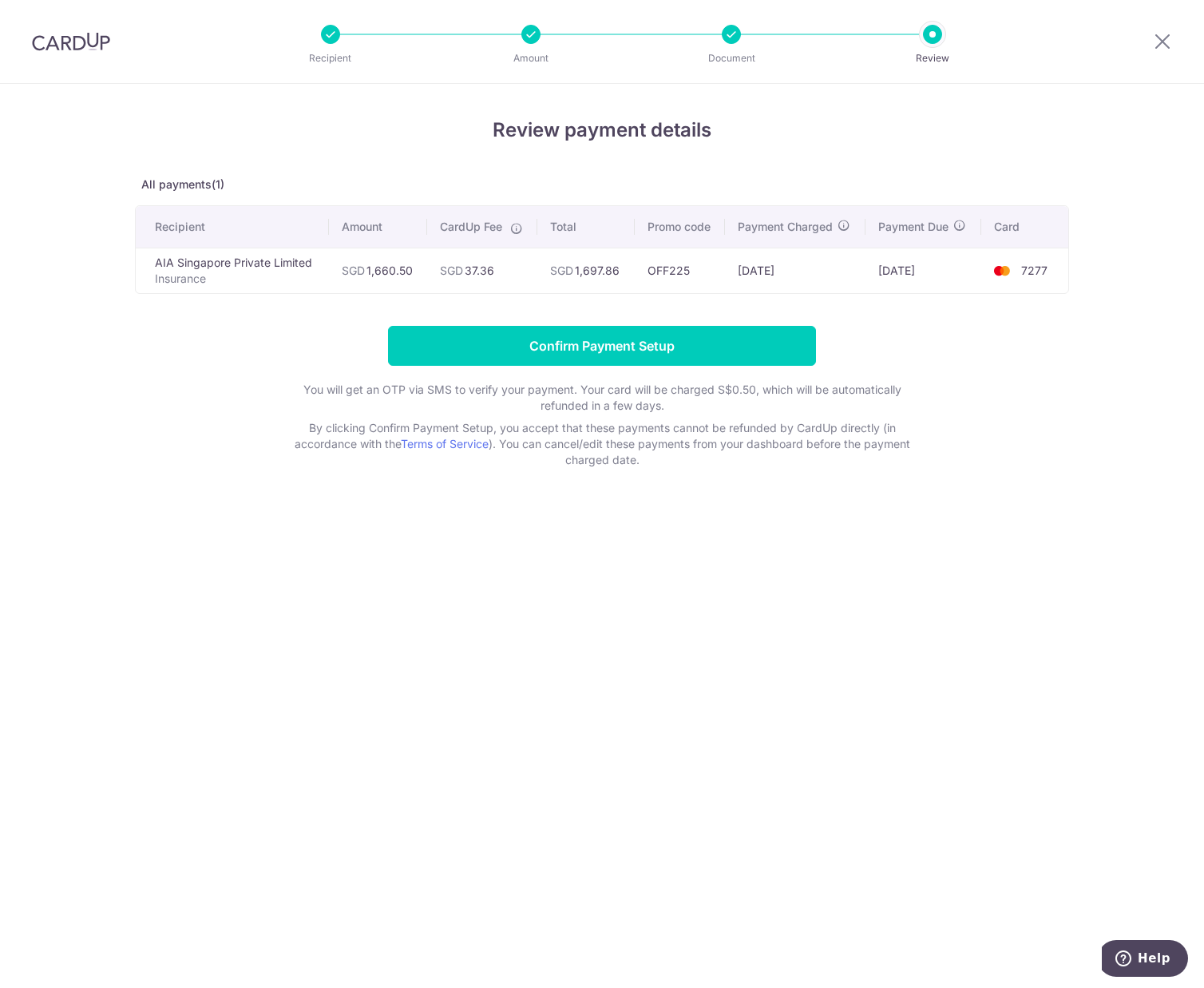
click at [862, 624] on div "Review payment details All payments(1) Recipient Amount CardUp Fee Total Promo …" at bounding box center [602, 536] width 1204 height 904
click at [685, 351] on input "Confirm Payment Setup" at bounding box center [602, 345] width 428 height 40
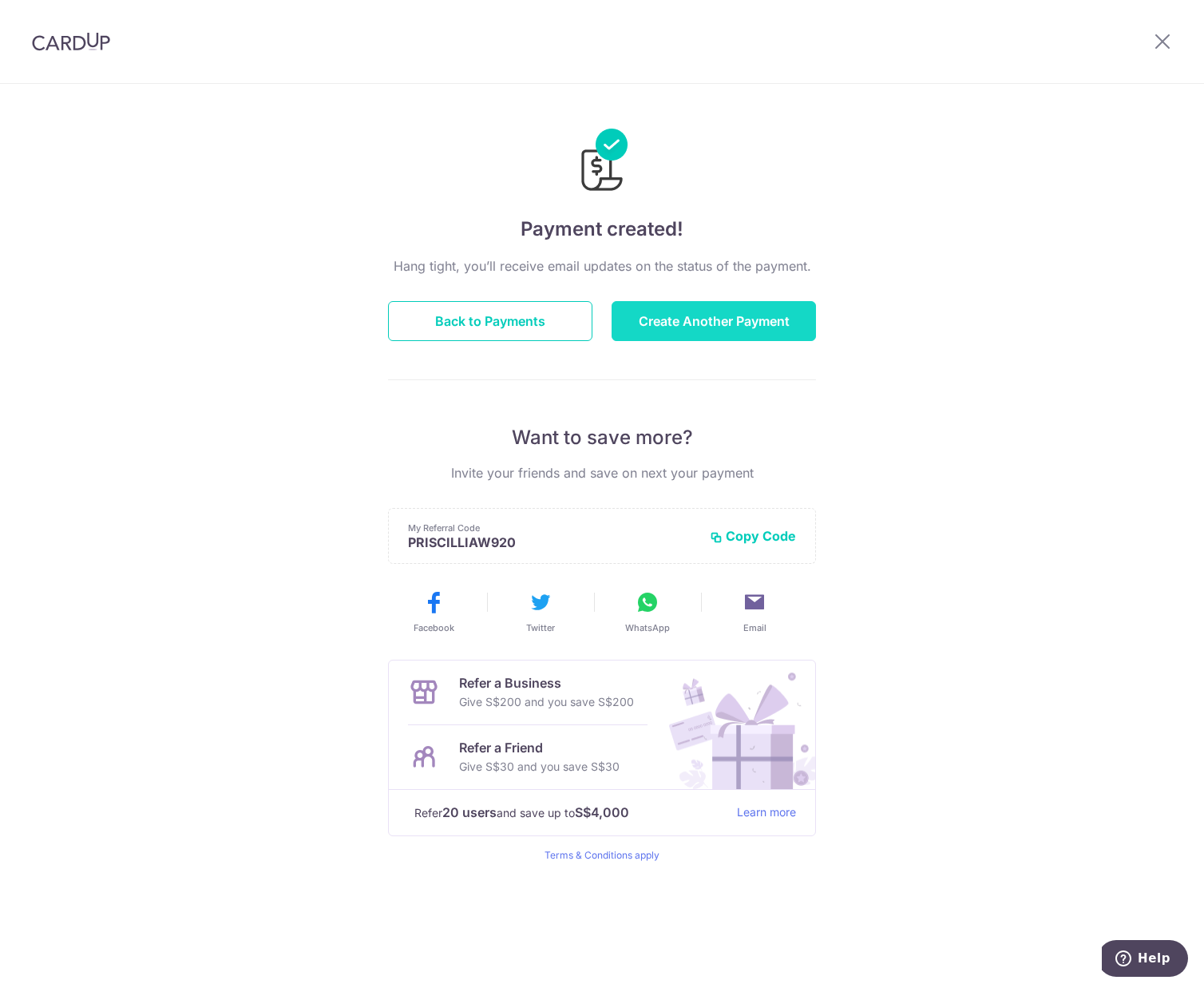
click at [724, 320] on button "Create Another Payment" at bounding box center [714, 320] width 204 height 40
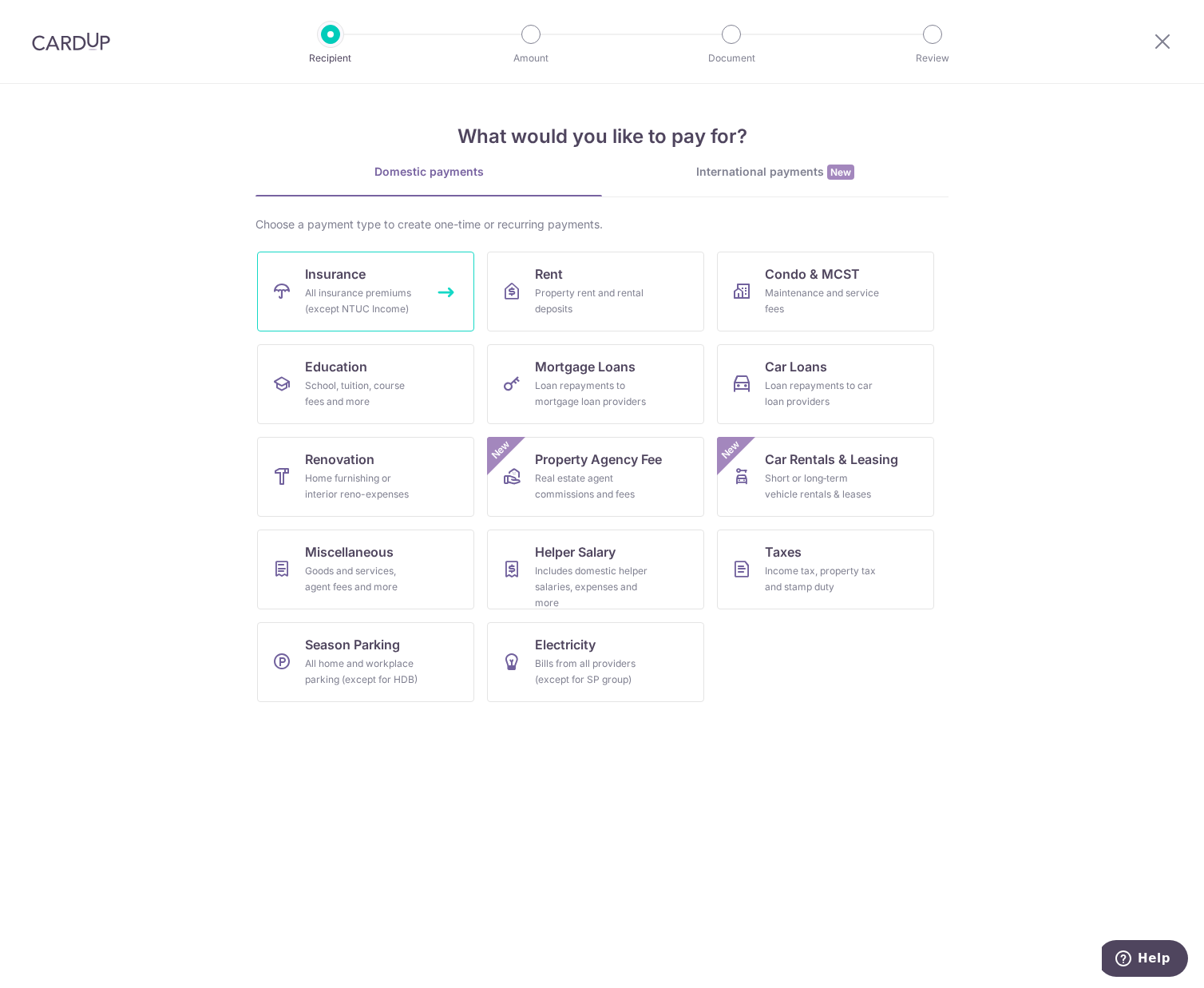
drag, startPoint x: 383, startPoint y: 293, endPoint x: 423, endPoint y: 434, distance: 146.6
click at [383, 293] on div "All insurance premiums (except NTUC Income)" at bounding box center [362, 301] width 115 height 32
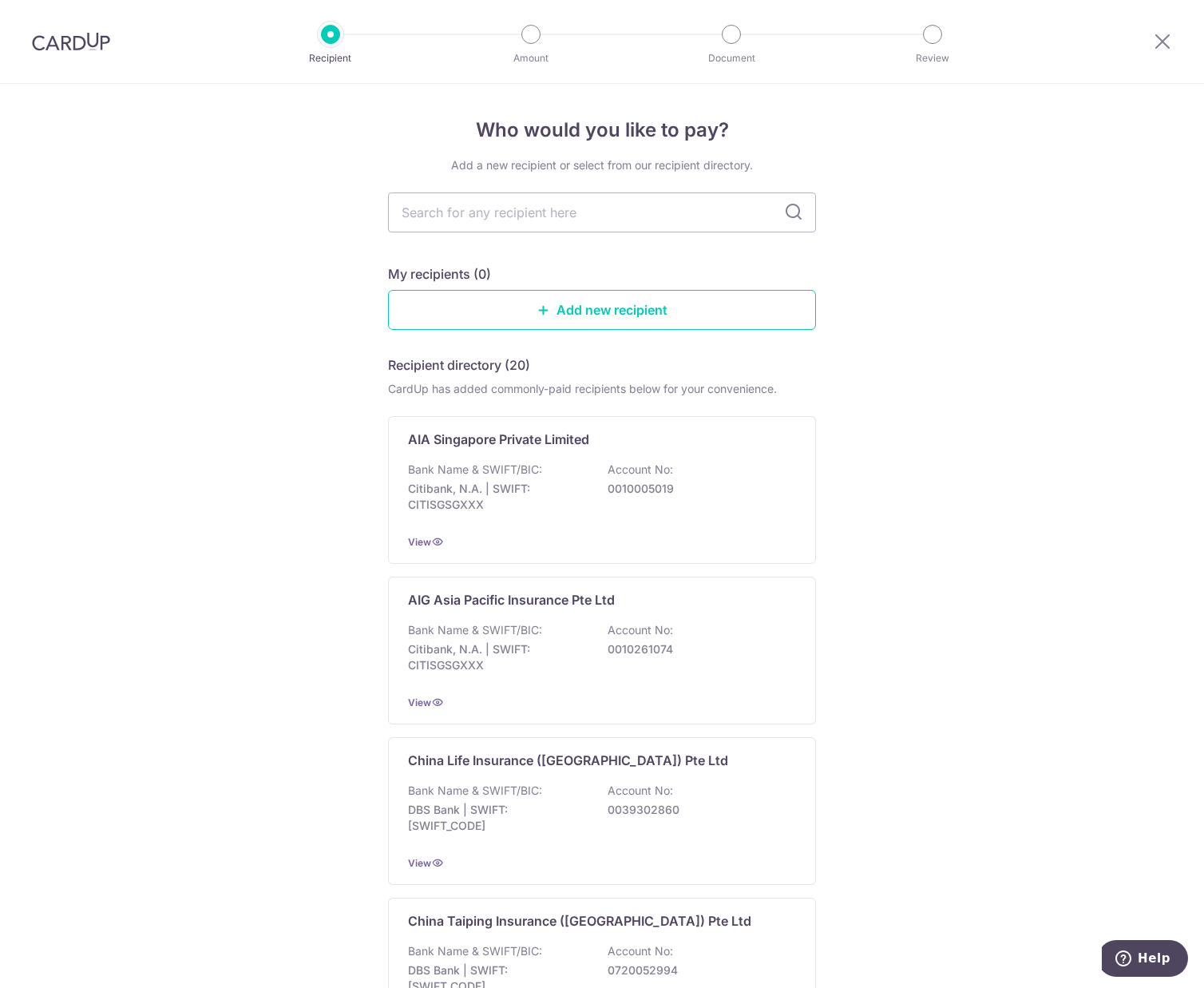
drag, startPoint x: 530, startPoint y: 205, endPoint x: 710, endPoint y: 381, distance: 251.7
click at [530, 205] on input "text" at bounding box center [602, 211] width 428 height 40
type input "aia"
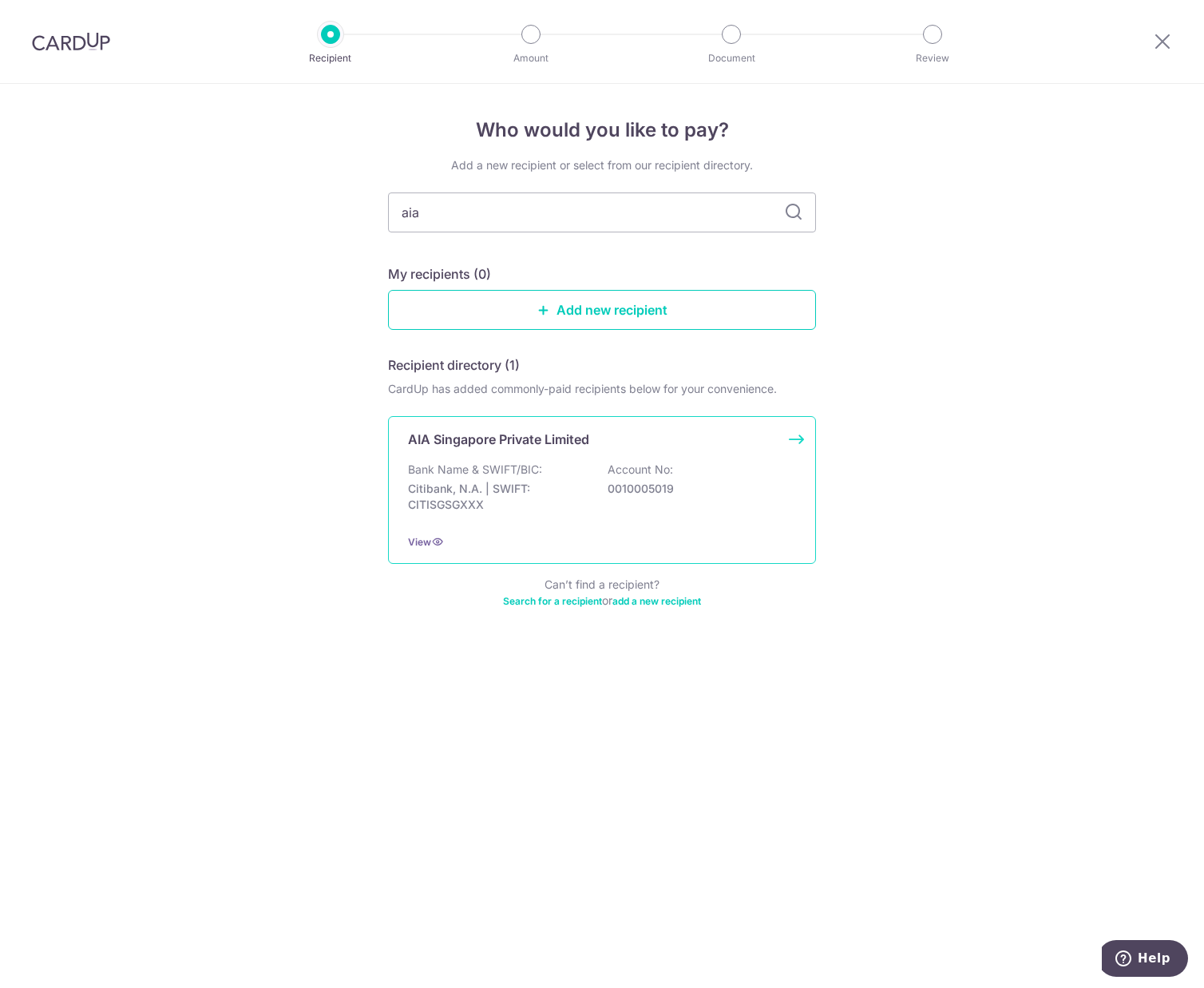
click at [586, 470] on div "Bank Name & SWIFT/BIC: Citibank, N.A. | SWIFT: CITISGSGXXX Account No: 00100050…" at bounding box center [602, 491] width 388 height 59
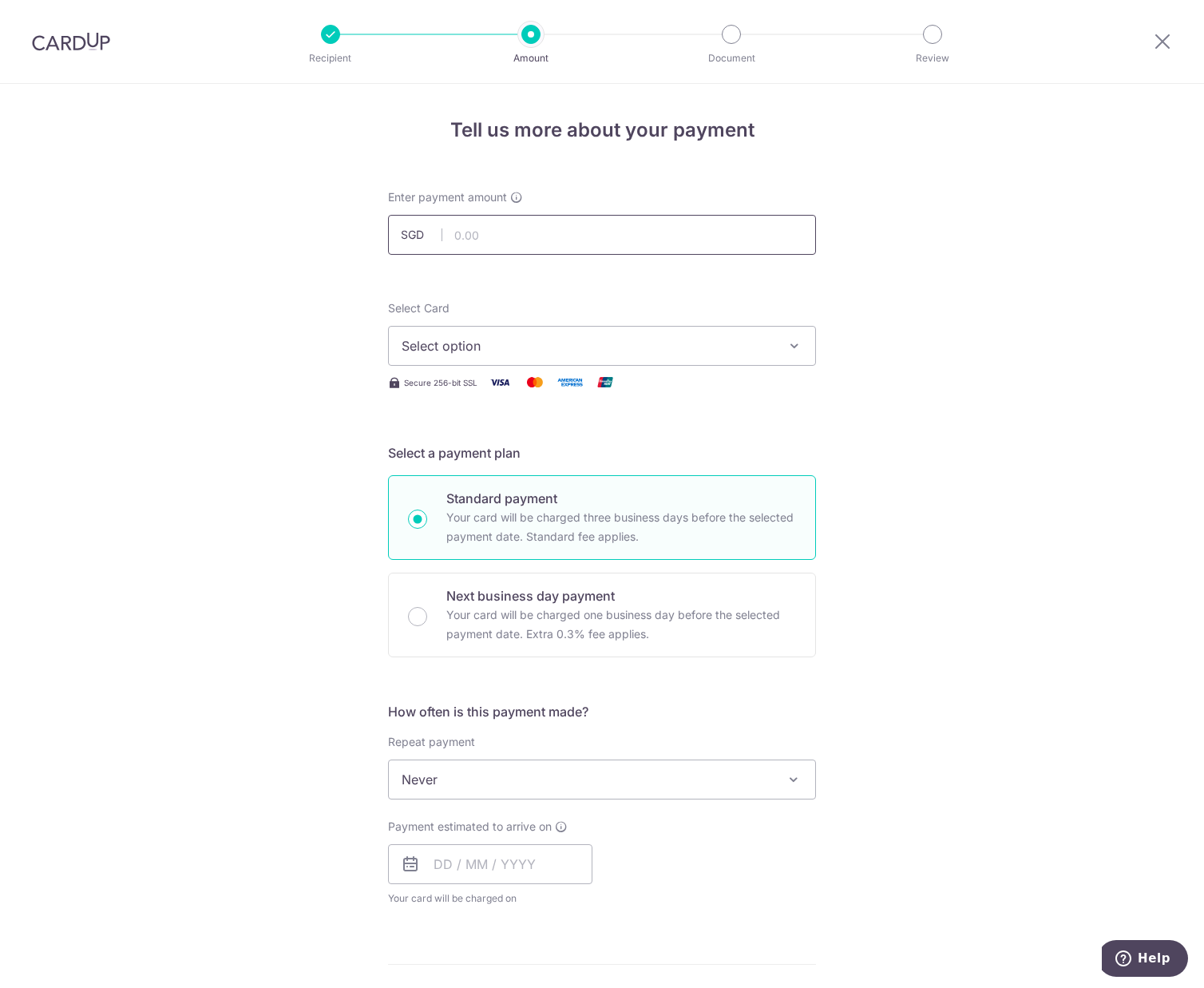
click at [500, 238] on input "text" at bounding box center [602, 235] width 428 height 40
type input "223.45"
click at [950, 332] on div "Tell us more about your payment Enter payment amount SGD 223.45 223.45 Select C…" at bounding box center [602, 806] width 1204 height 1445
click at [521, 345] on span "Select option" at bounding box center [587, 345] width 372 height 19
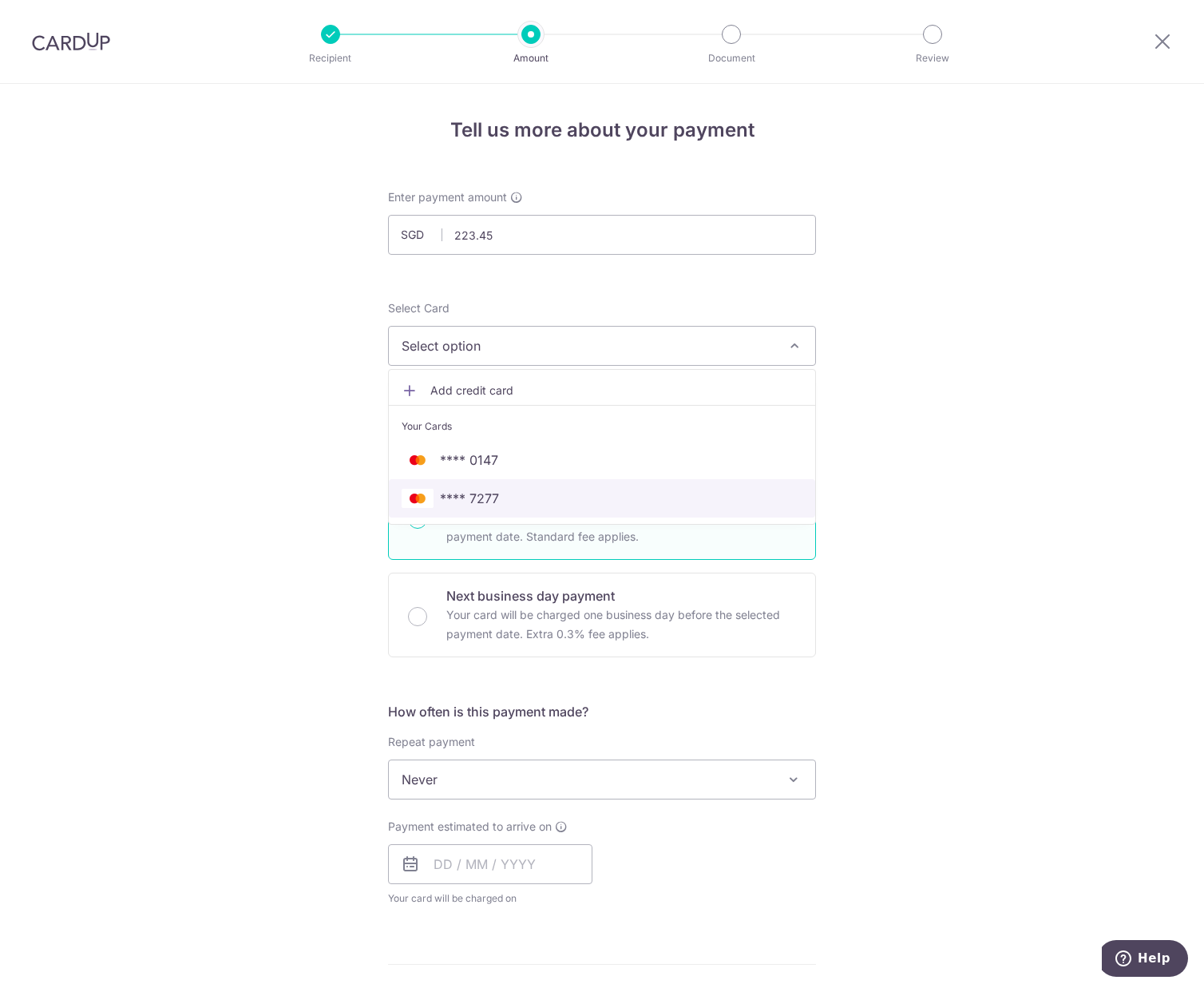
drag, startPoint x: 480, startPoint y: 501, endPoint x: 597, endPoint y: 482, distance: 118.5
click at [480, 501] on span "**** 7277" at bounding box center [470, 498] width 59 height 19
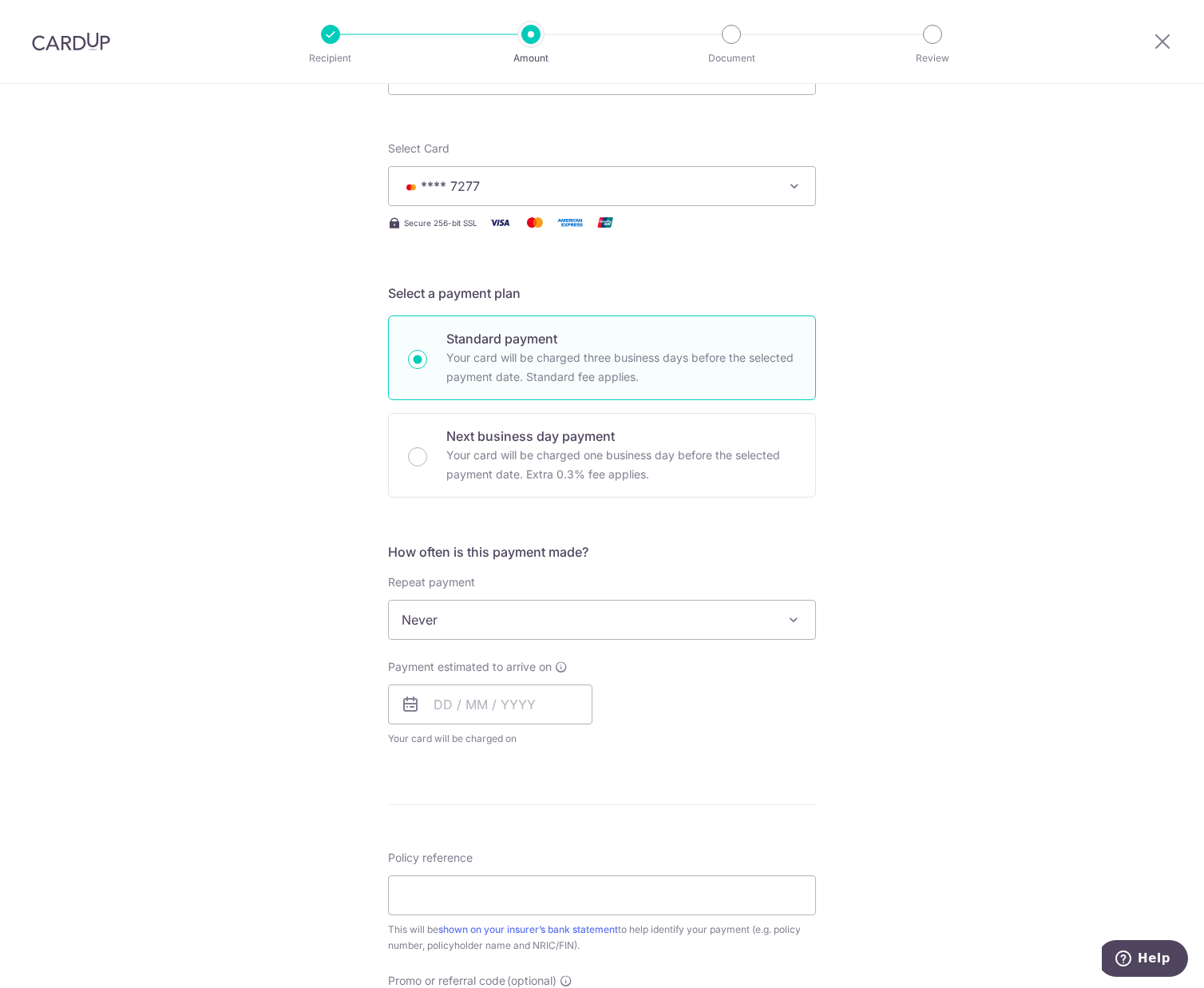
scroll to position [239, 0]
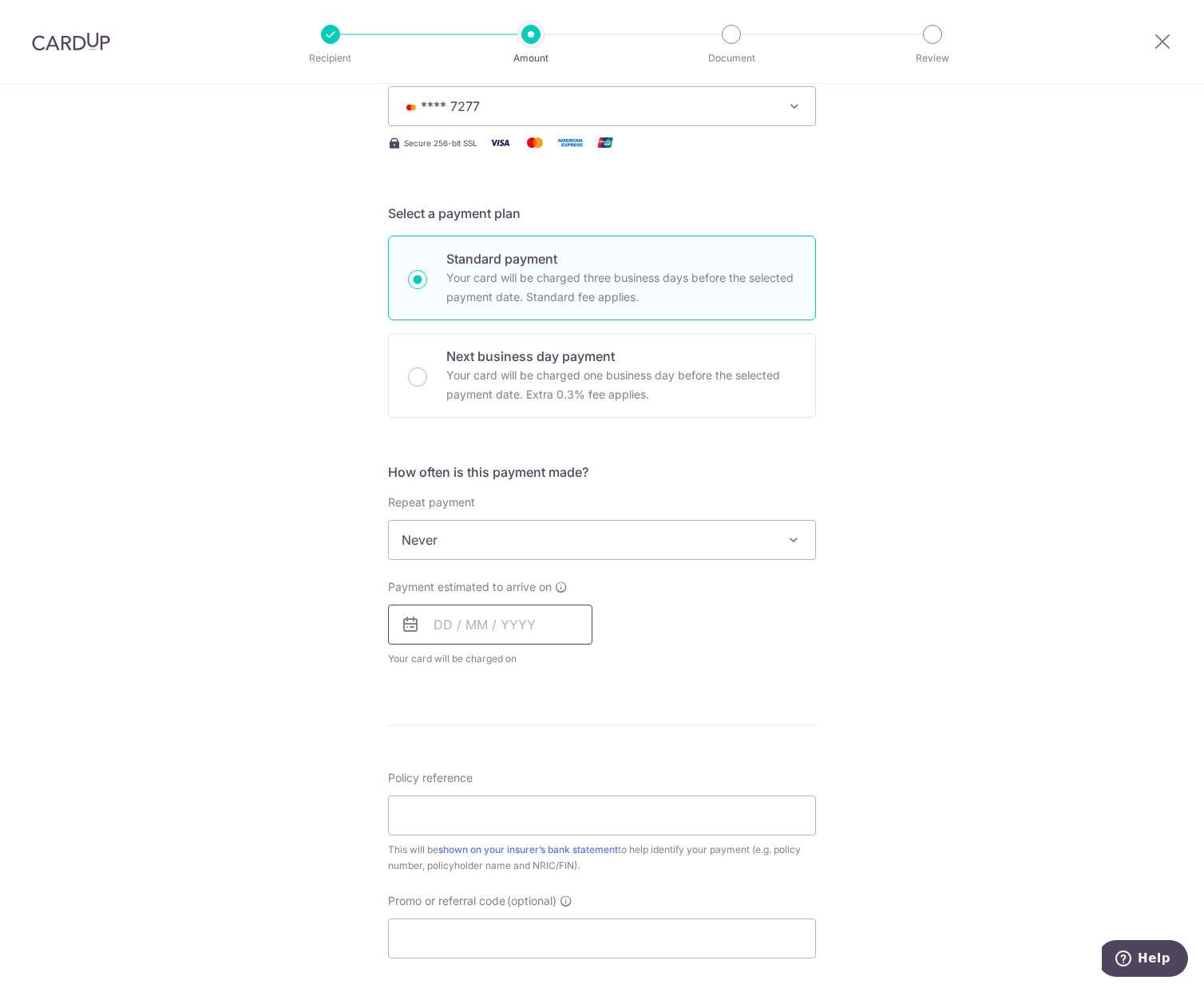
click at [517, 627] on input "text" at bounding box center [489, 624] width 204 height 40
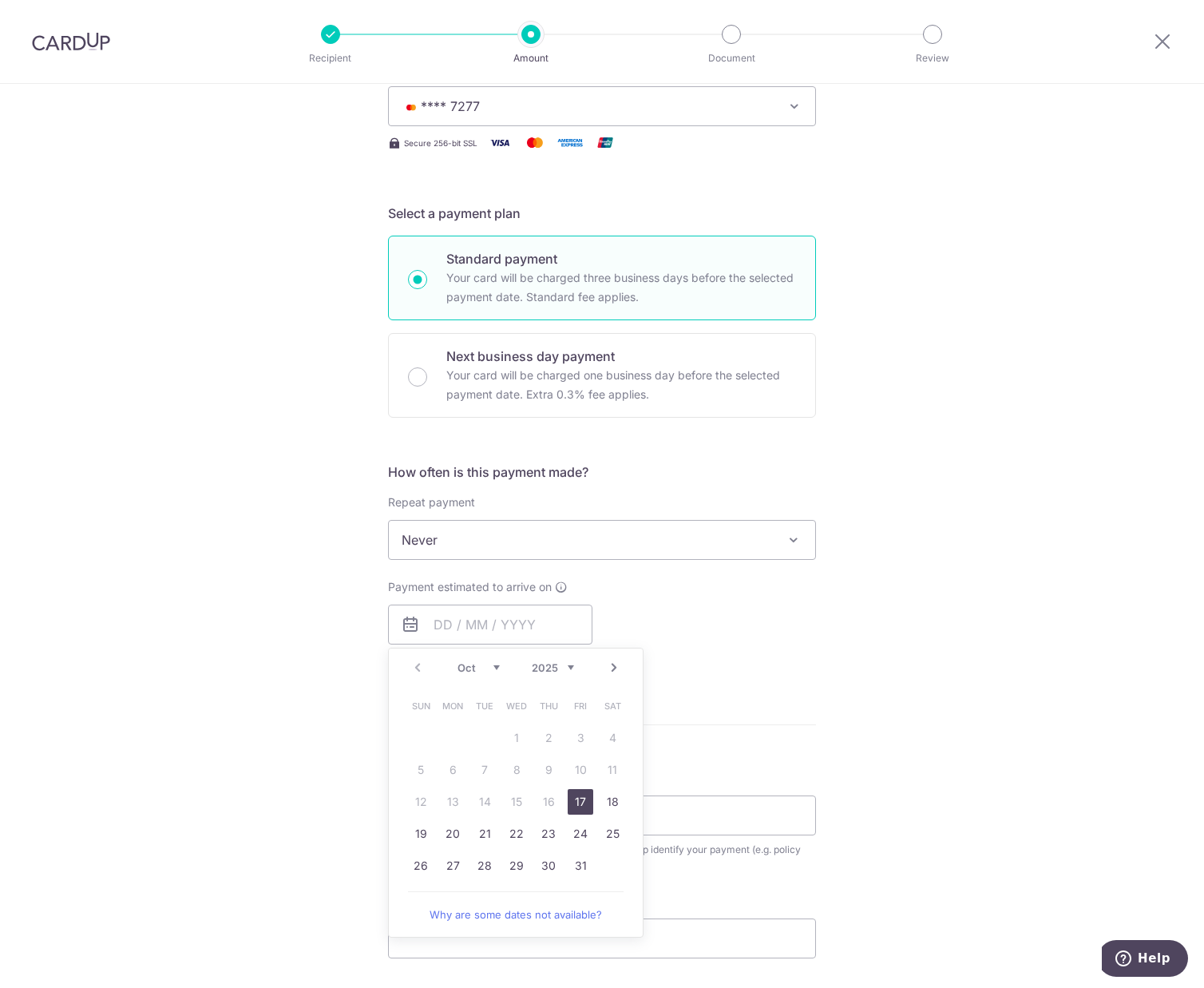
click at [582, 801] on link "17" at bounding box center [581, 802] width 26 height 26
type input "17/10/2025"
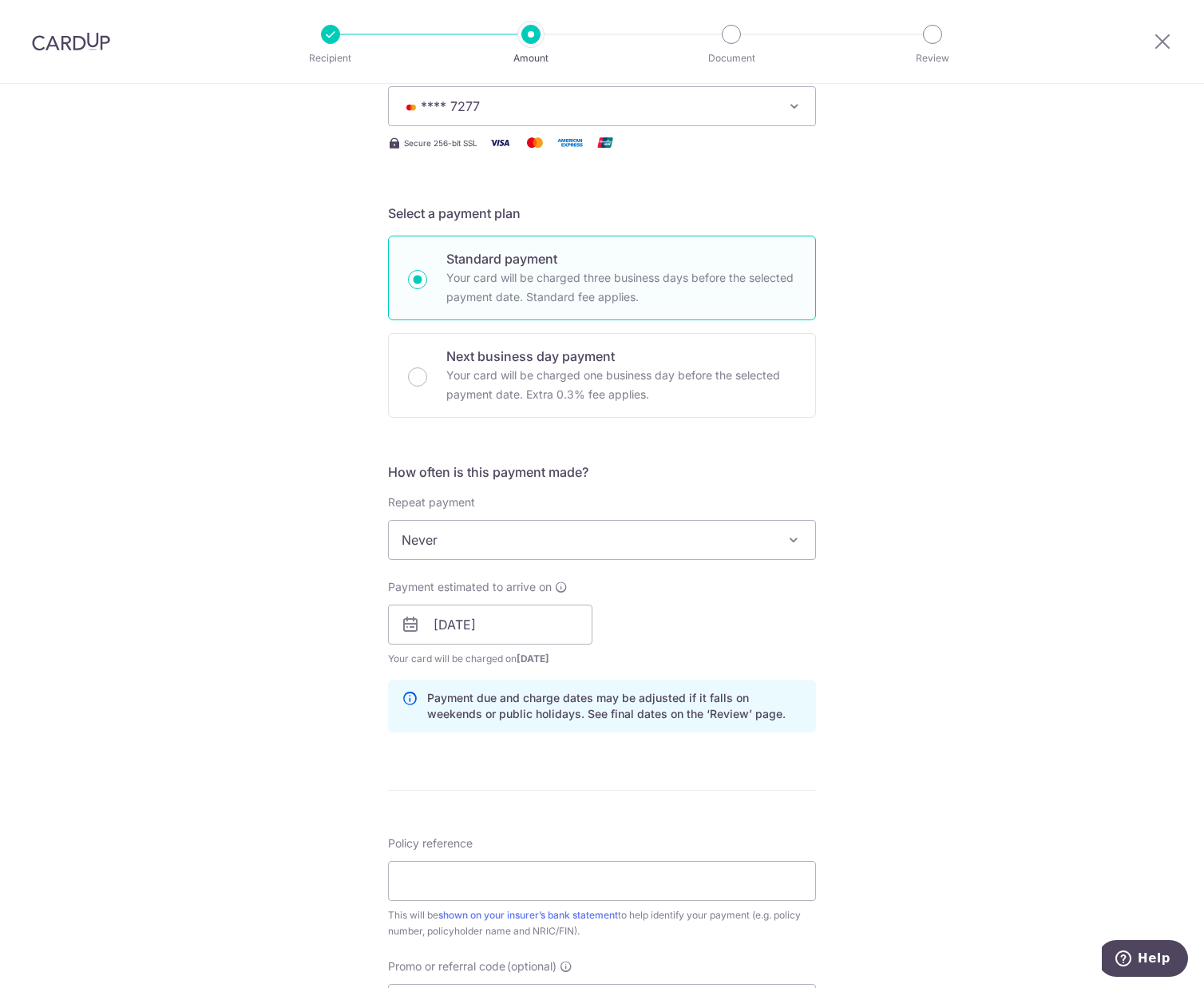
scroll to position [399, 0]
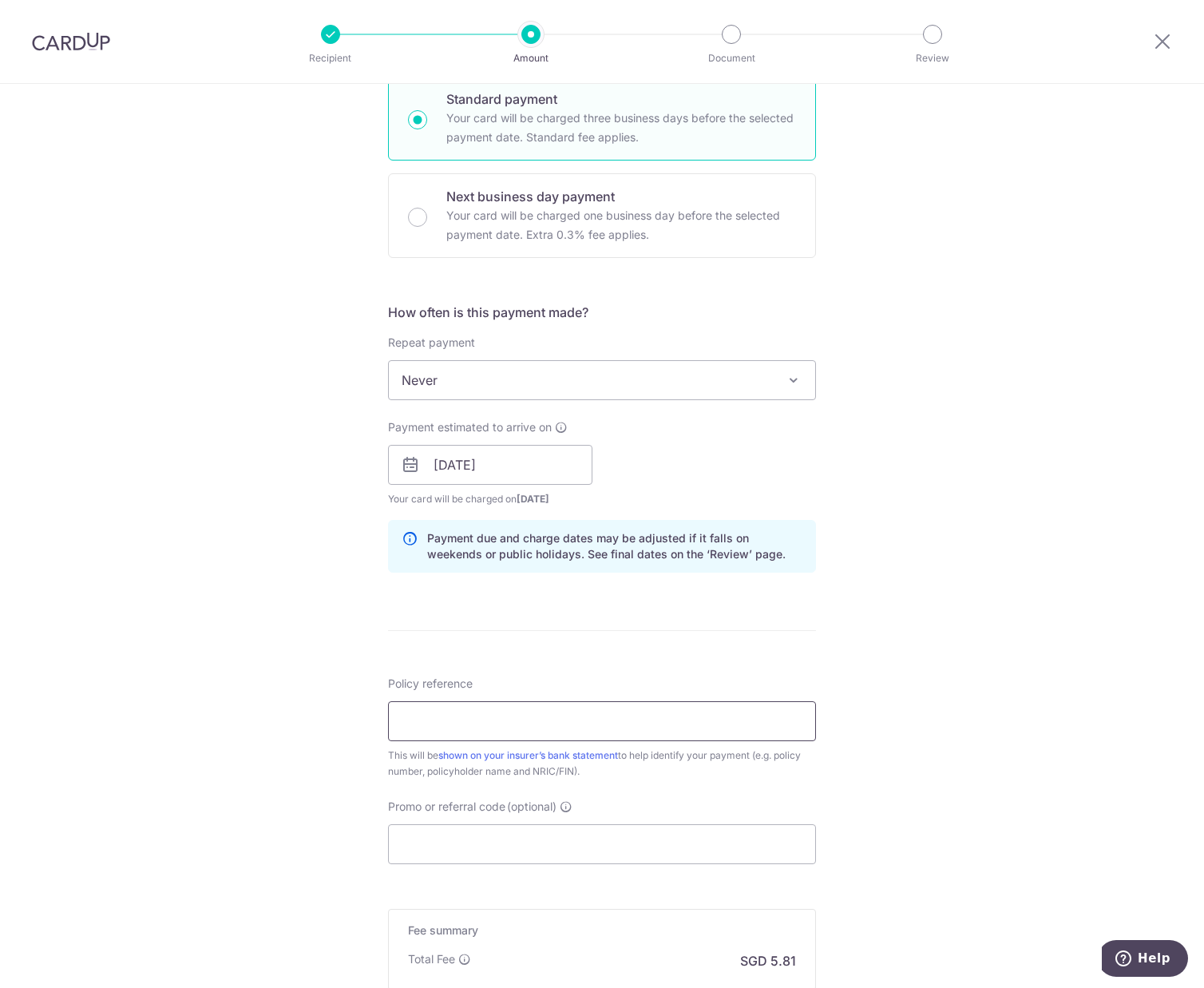
click at [512, 722] on input "Policy reference" at bounding box center [602, 720] width 428 height 40
paste input "P519482931"
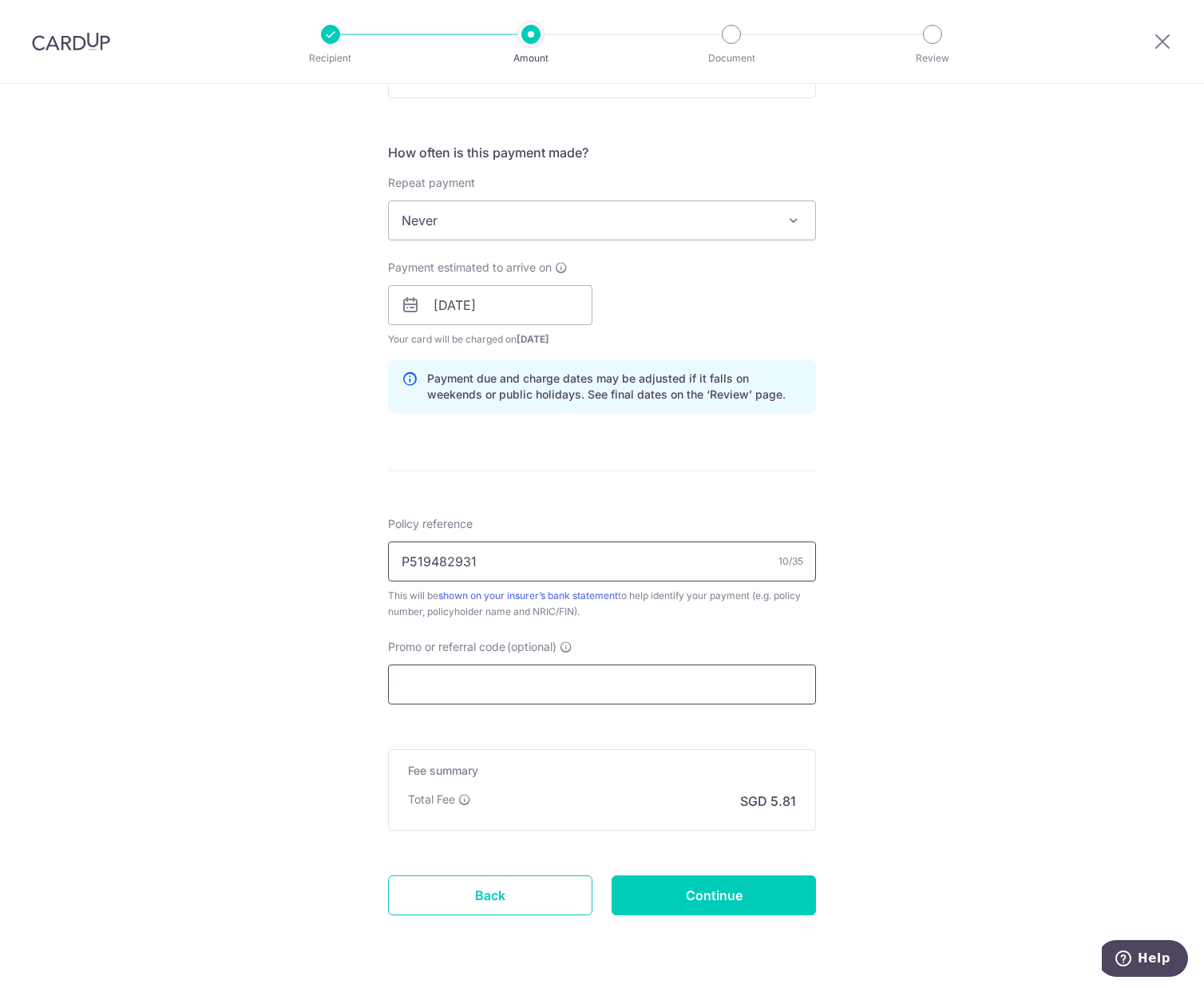
type input "P519482931"
click at [596, 676] on input "Promo or referral code (optional)" at bounding box center [602, 684] width 428 height 40
click at [465, 676] on input "Promo or referral code (optional)" at bounding box center [602, 684] width 428 height 40
paste input "OFF225"
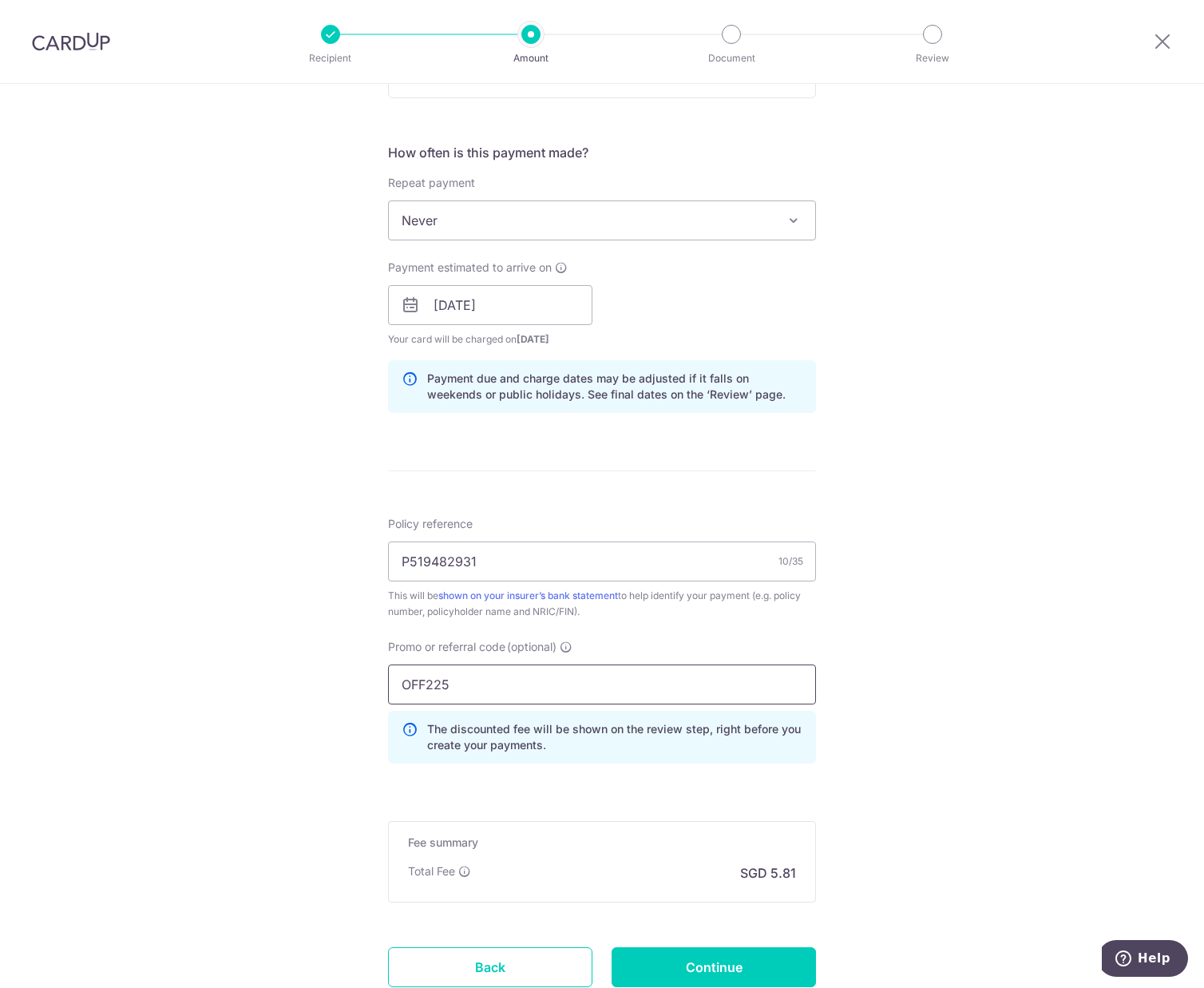
scroll to position [639, 0]
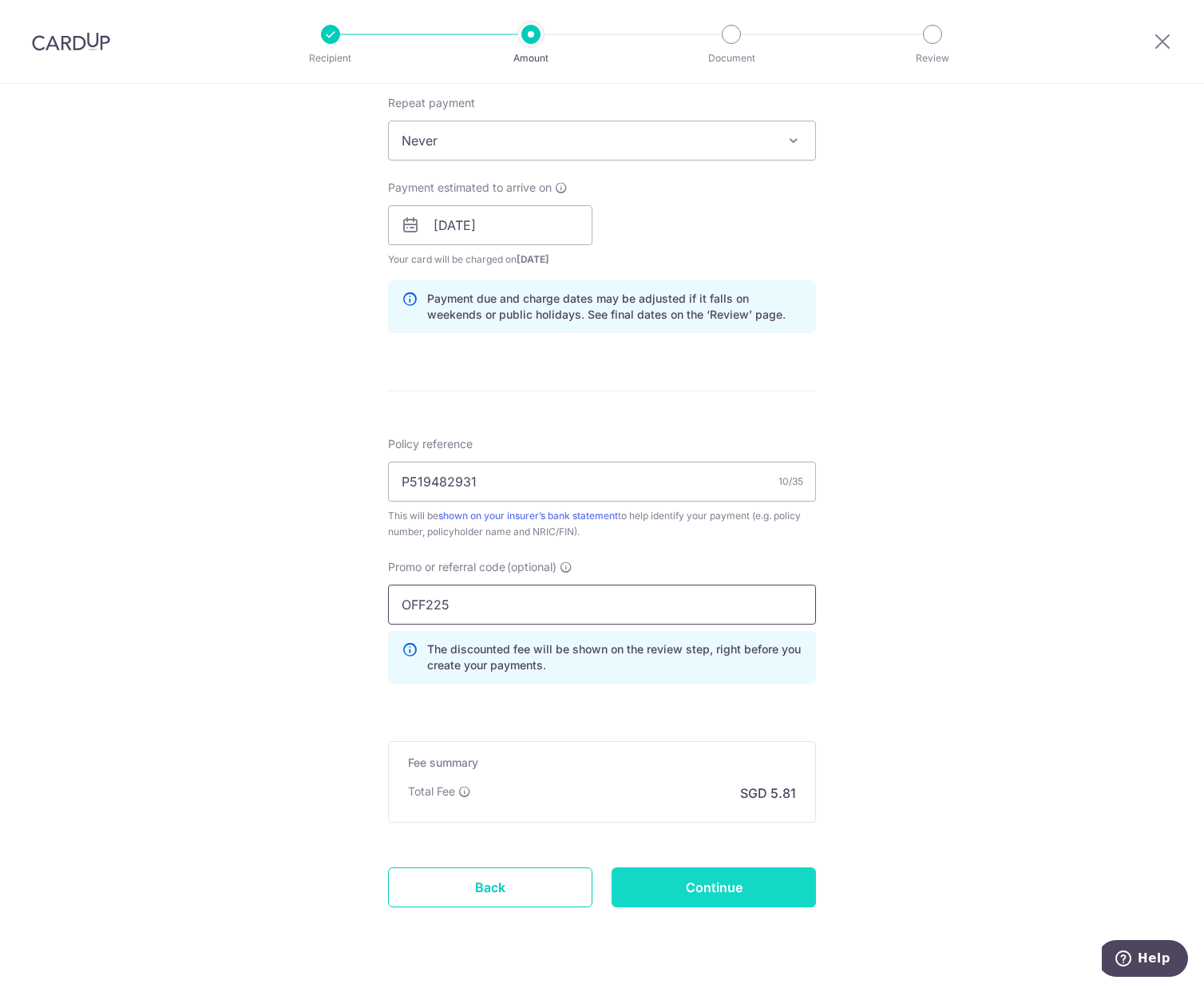
type input "OFF225"
click at [667, 885] on input "Continue" at bounding box center [714, 886] width 204 height 40
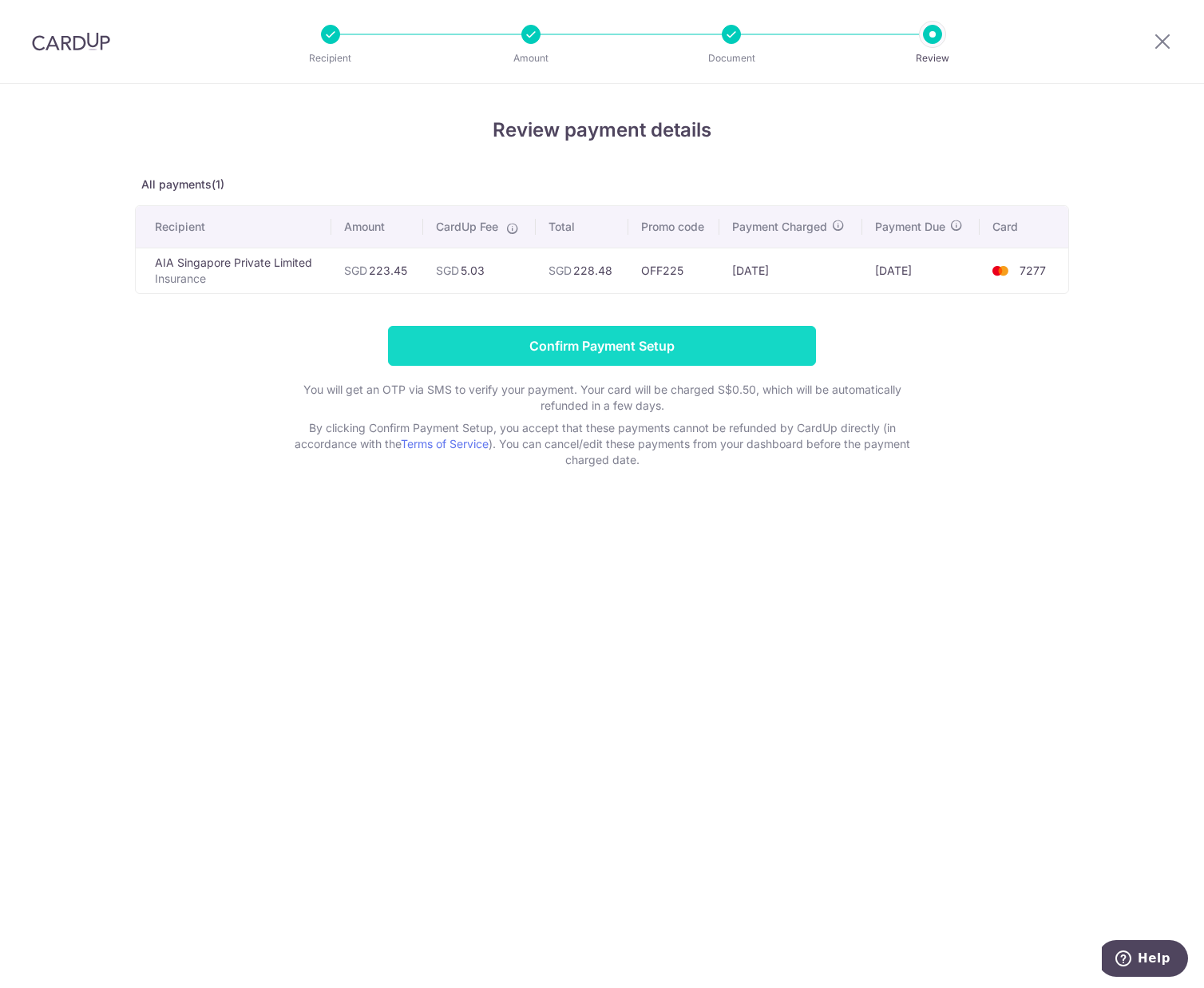
click at [734, 345] on input "Confirm Payment Setup" at bounding box center [602, 345] width 428 height 40
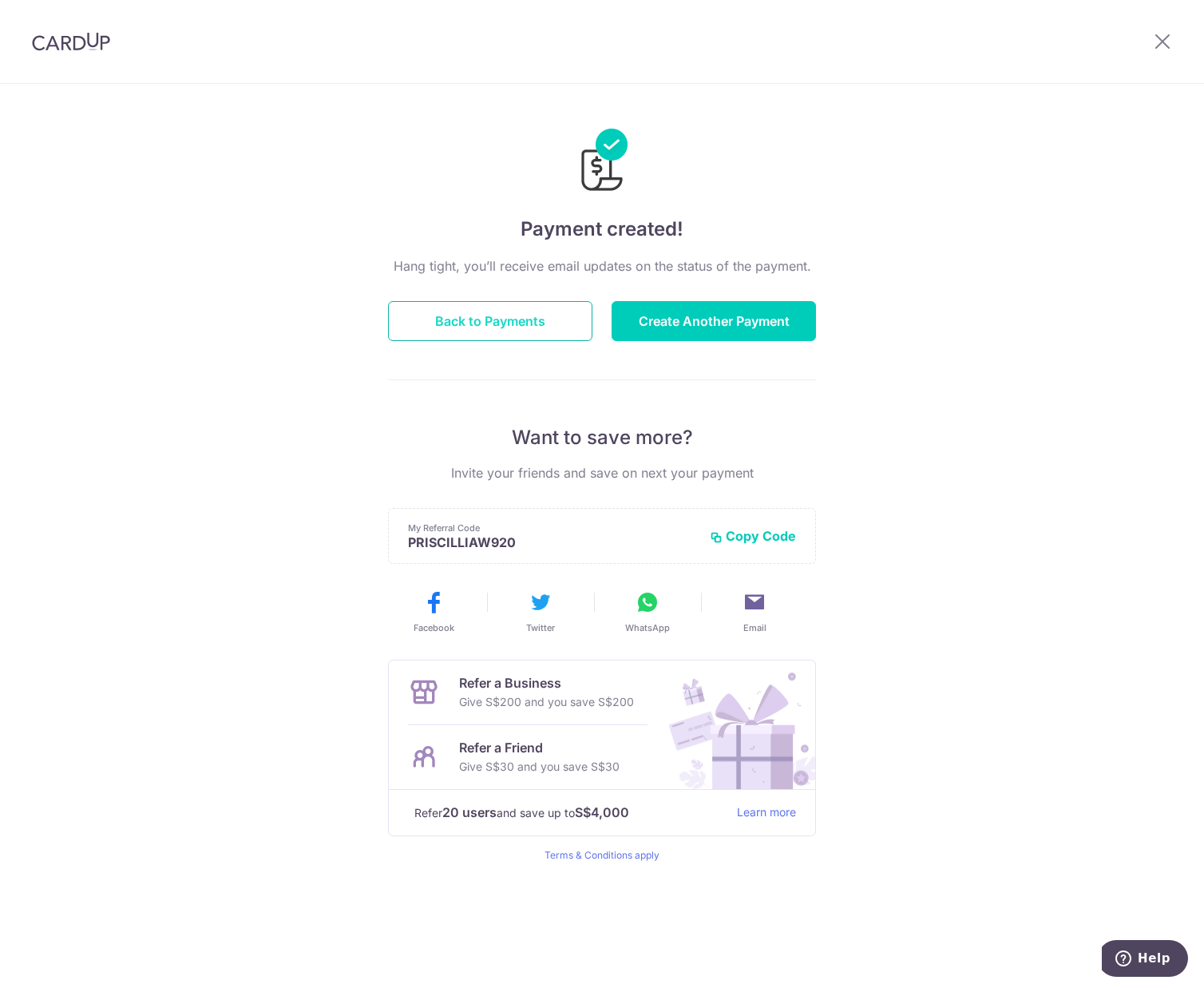
click at [533, 315] on button "Back to Payments" at bounding box center [489, 320] width 204 height 40
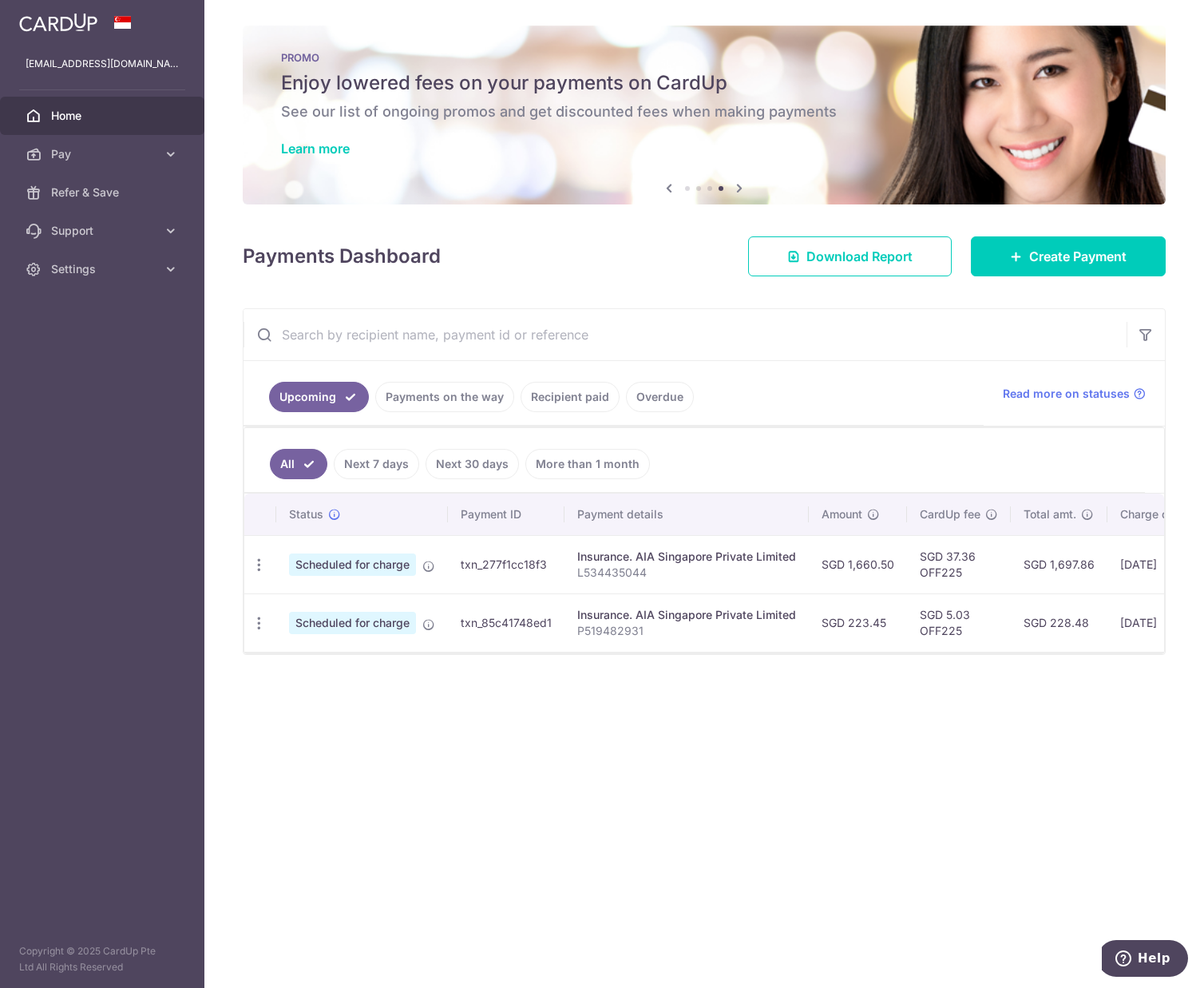
click at [730, 785] on div "× Pause Schedule Pause all future payments in this series Pause just this one p…" at bounding box center [704, 494] width 1000 height 988
click at [98, 269] on span "Settings" at bounding box center [103, 269] width 105 height 16
click at [88, 339] on span "Logout" at bounding box center [103, 345] width 105 height 16
